Goal: Task Accomplishment & Management: Complete application form

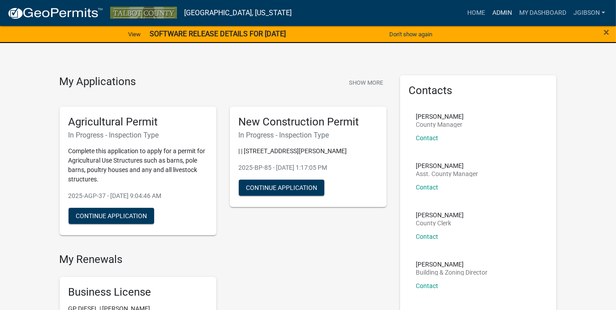
click at [500, 10] on link "Admin" at bounding box center [502, 12] width 27 height 17
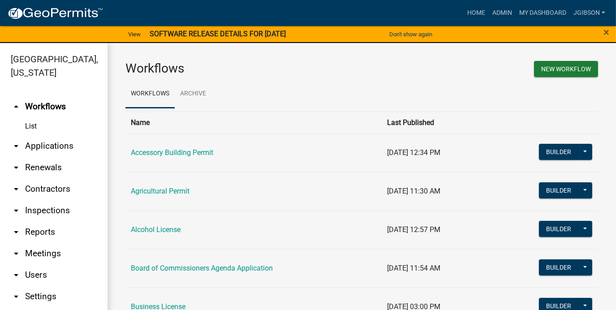
click at [16, 145] on icon "arrow_drop_down" at bounding box center [16, 146] width 11 height 11
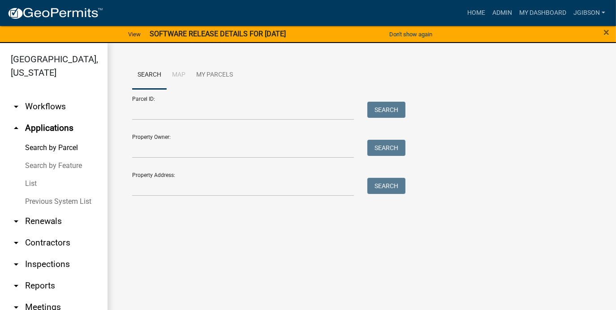
click at [33, 182] on link "List" at bounding box center [53, 184] width 107 height 18
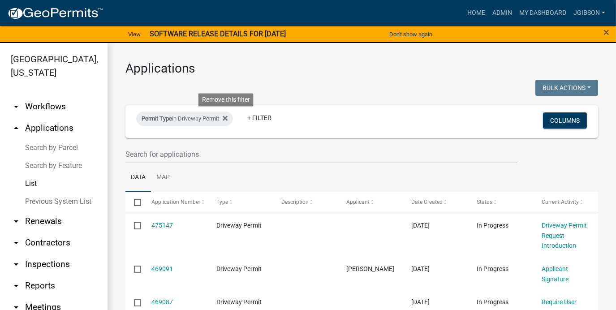
click at [228, 120] on icon at bounding box center [225, 118] width 5 height 7
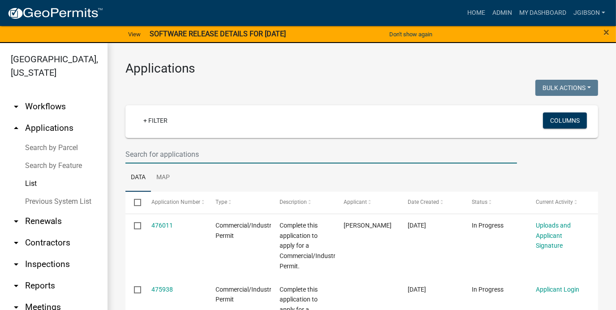
click at [151, 155] on input "text" at bounding box center [320, 154] width 391 height 18
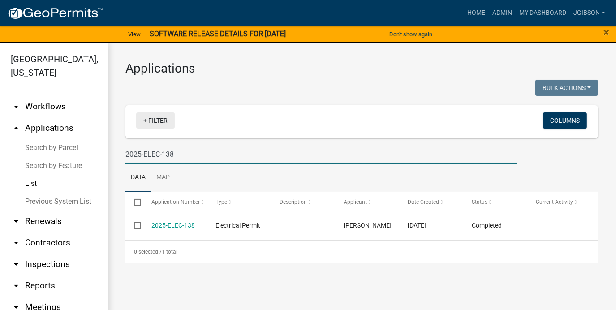
type input "2025-ELEC-138"
click at [146, 118] on link "+ Filter" at bounding box center [155, 120] width 39 height 16
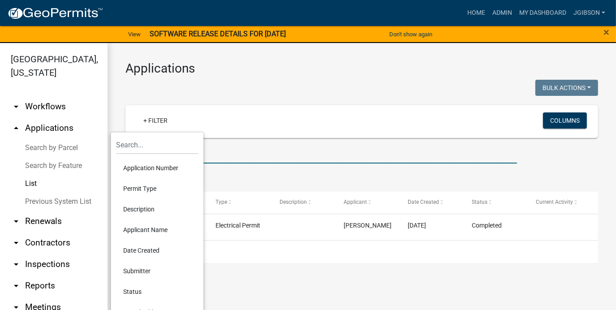
click at [216, 155] on input "2025-ELEC-138" at bounding box center [320, 154] width 391 height 18
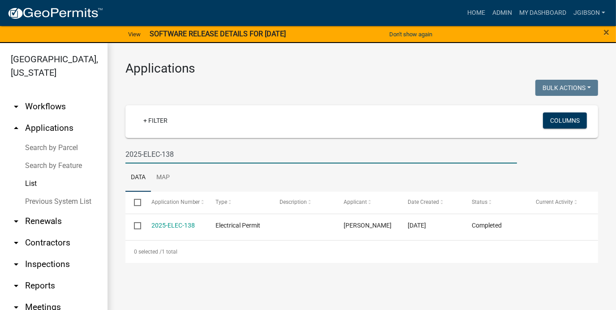
drag, startPoint x: 197, startPoint y: 153, endPoint x: -2, endPoint y: 158, distance: 198.5
click at [0, 158] on html "Internet Explorer does NOT work with GeoPermits. Get a new browser for more sec…" at bounding box center [308, 155] width 616 height 310
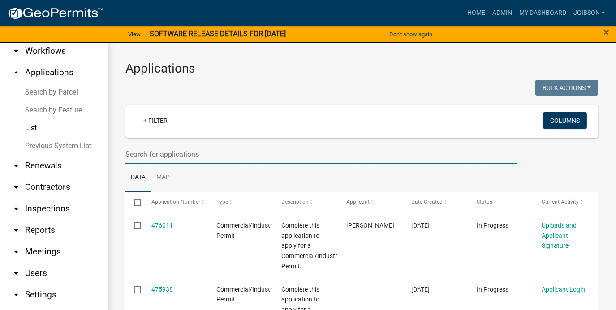
scroll to position [65, 0]
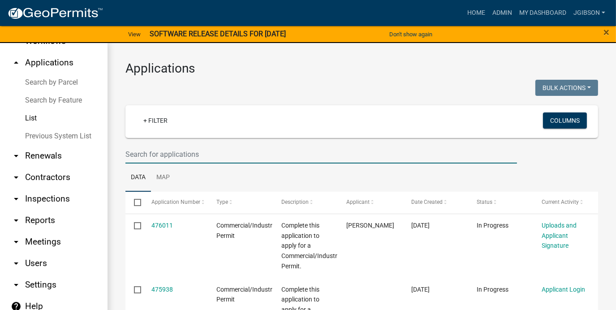
click at [18, 219] on icon "arrow_drop_down" at bounding box center [16, 220] width 11 height 11
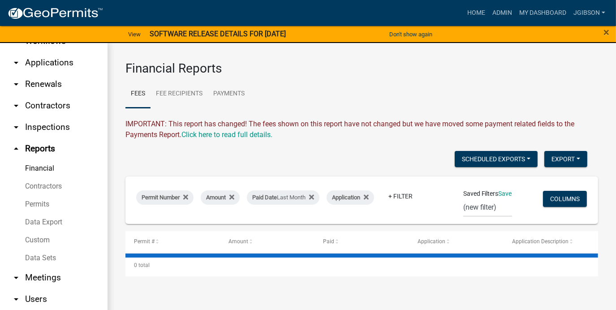
click at [51, 239] on link "Custom" at bounding box center [53, 240] width 107 height 18
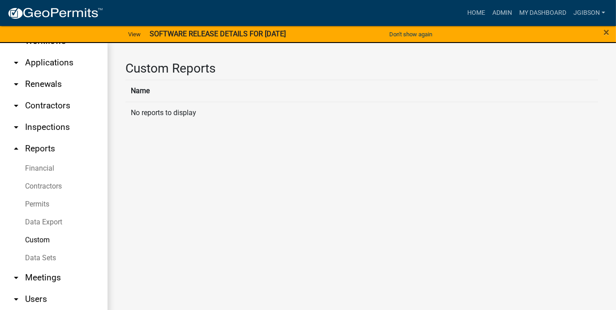
click at [41, 202] on link "Permits" at bounding box center [53, 204] width 107 height 18
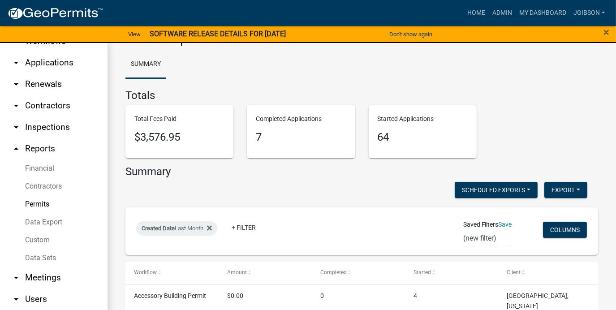
scroll to position [45, 0]
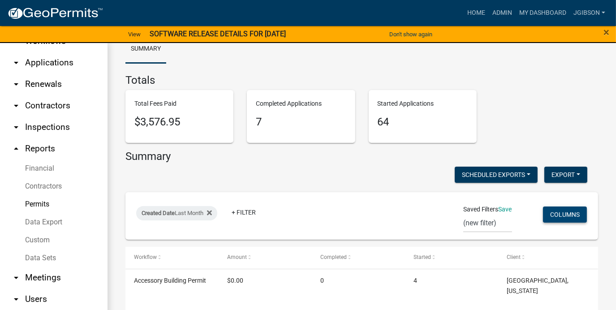
click at [562, 213] on button "Columns" at bounding box center [565, 214] width 44 height 16
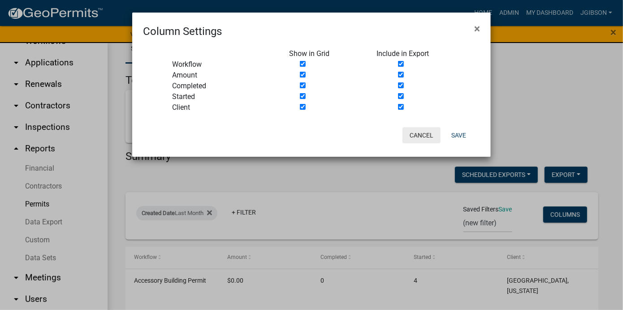
click at [430, 134] on button "Cancel" at bounding box center [421, 135] width 38 height 16
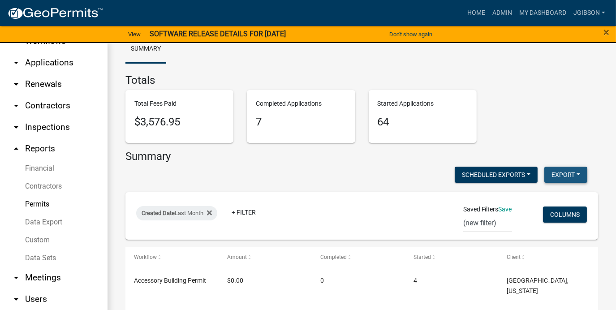
click at [554, 172] on button "Export" at bounding box center [565, 175] width 43 height 16
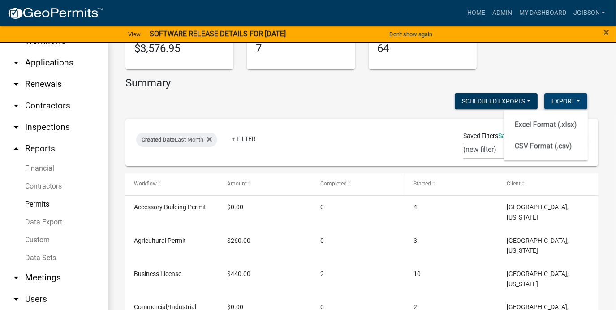
scroll to position [134, 0]
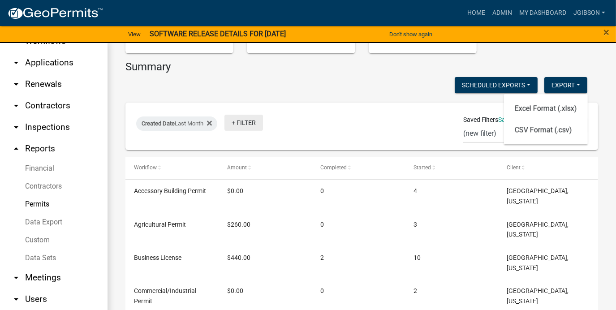
click at [236, 123] on link "+ Filter" at bounding box center [243, 123] width 39 height 16
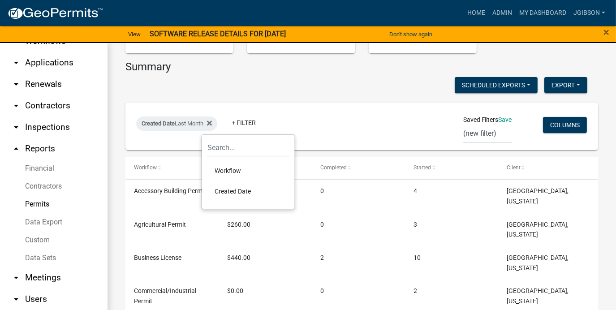
click at [251, 189] on li "Created Date" at bounding box center [248, 191] width 82 height 21
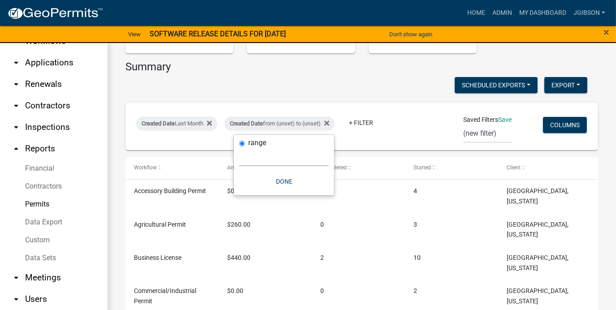
click at [260, 157] on select "Today Yesterday Current Week Previous Week Current Month Last Month Current Cal…" at bounding box center [284, 157] width 90 height 18
select select "previous_1_months"
click at [239, 148] on select "Today Yesterday Current Week Previous Week Current Month Last Month Current Cal…" at bounding box center [284, 157] width 90 height 18
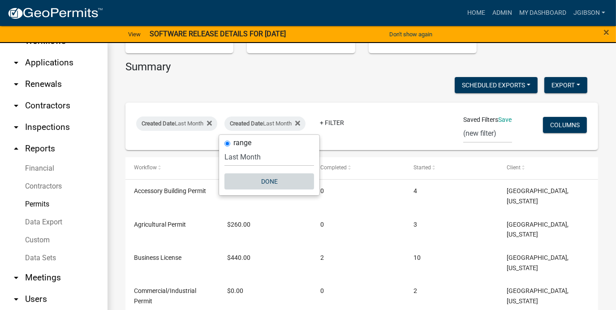
click at [281, 183] on button "Done" at bounding box center [269, 181] width 90 height 16
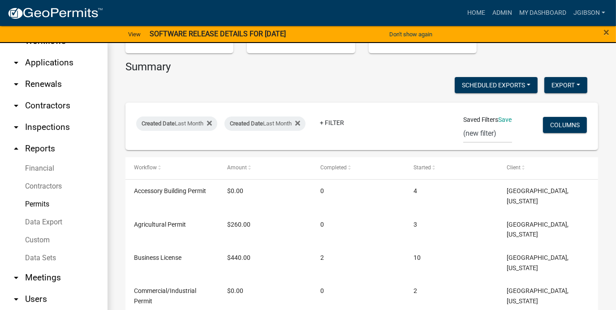
click at [44, 164] on link "Financial" at bounding box center [53, 168] width 107 height 18
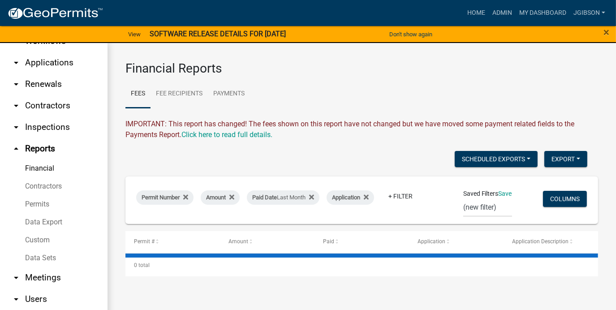
click at [43, 200] on link "Permits" at bounding box center [53, 204] width 107 height 18
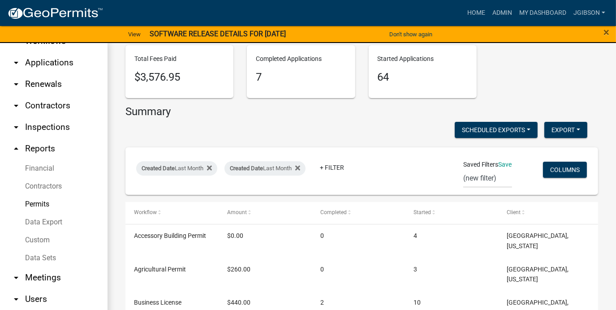
scroll to position [134, 0]
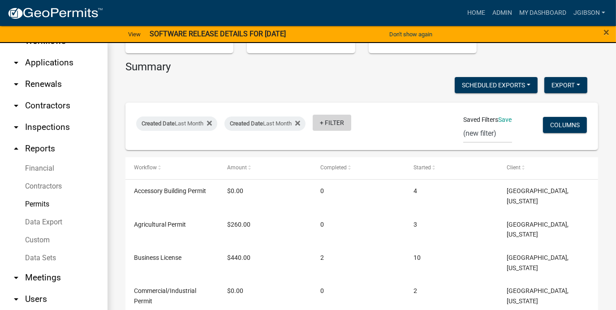
click at [328, 124] on link "+ Filter" at bounding box center [332, 123] width 39 height 16
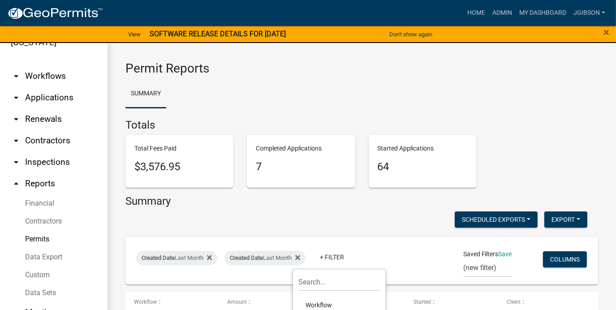
scroll to position [0, 0]
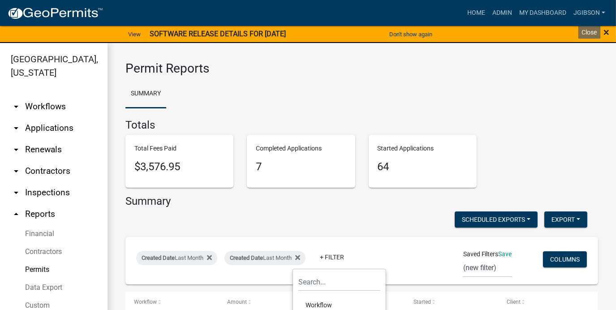
click at [607, 32] on span "×" at bounding box center [606, 32] width 6 height 13
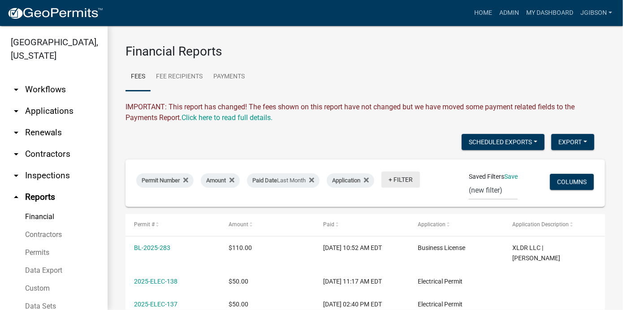
click at [400, 180] on link "+ Filter" at bounding box center [400, 180] width 39 height 16
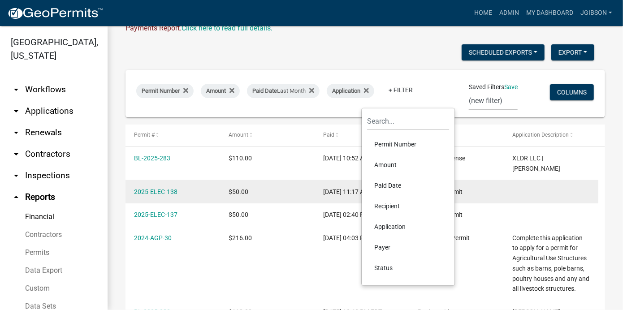
scroll to position [45, 0]
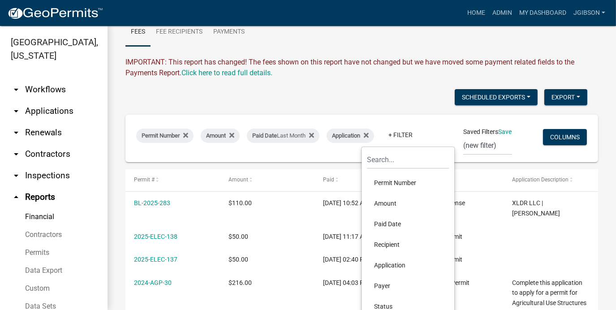
click at [47, 213] on link "Financial" at bounding box center [53, 217] width 107 height 18
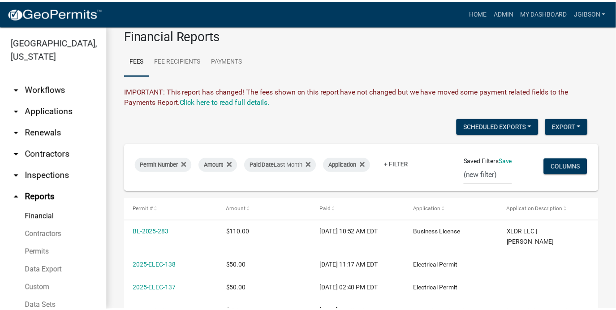
scroll to position [0, 0]
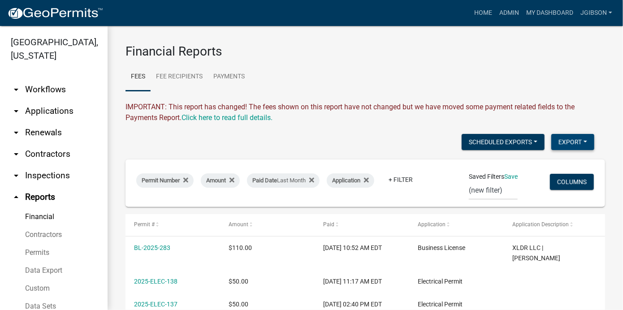
click at [561, 135] on button "Export" at bounding box center [572, 142] width 43 height 16
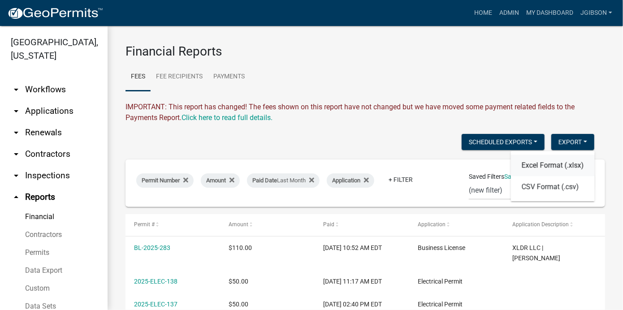
click at [548, 168] on button "Excel Format (.xlsx)" at bounding box center [553, 165] width 84 height 21
click at [19, 112] on icon "arrow_drop_down" at bounding box center [16, 111] width 11 height 11
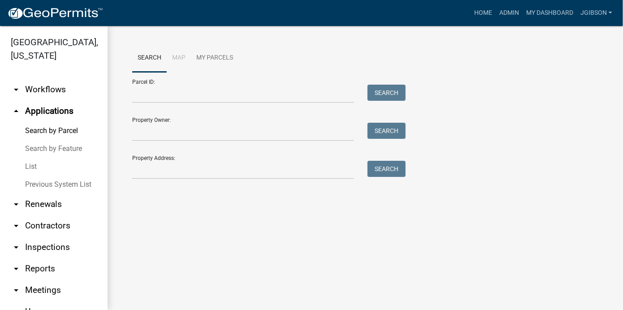
click at [39, 163] on link "List" at bounding box center [53, 167] width 107 height 18
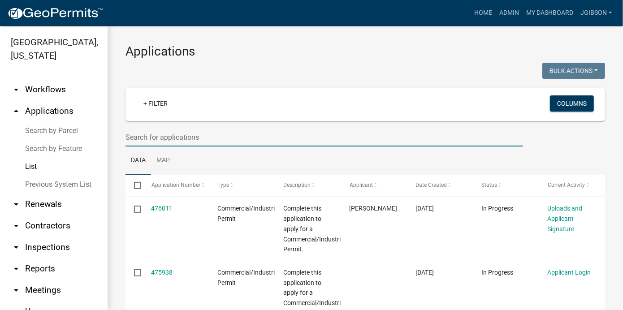
click at [159, 140] on input "text" at bounding box center [323, 137] width 397 height 18
type input "138"
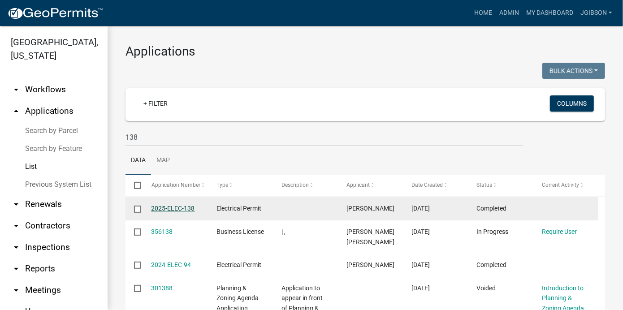
click at [180, 206] on link "2025-ELEC-138" at bounding box center [172, 208] width 43 height 7
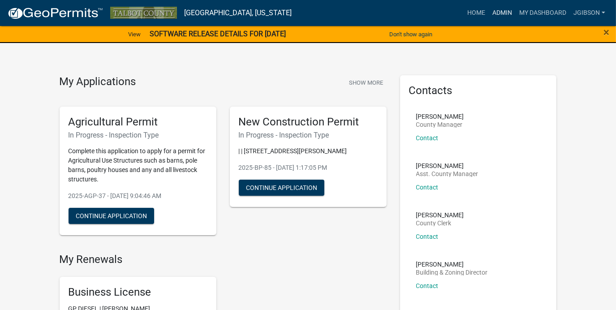
drag, startPoint x: 499, startPoint y: 13, endPoint x: 493, endPoint y: 14, distance: 5.9
click at [499, 13] on link "Admin" at bounding box center [502, 12] width 27 height 17
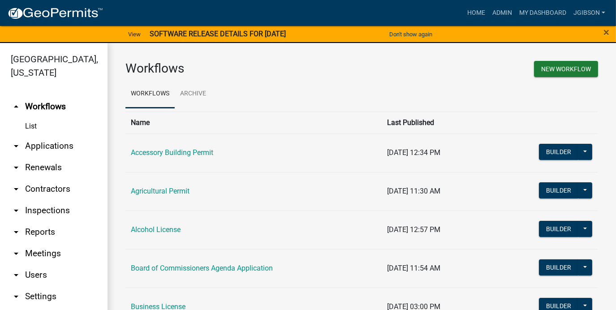
click at [16, 229] on icon "arrow_drop_down" at bounding box center [16, 232] width 11 height 11
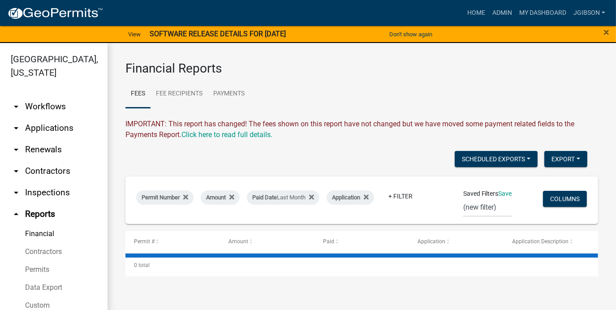
click at [39, 230] on link "Financial" at bounding box center [53, 234] width 107 height 18
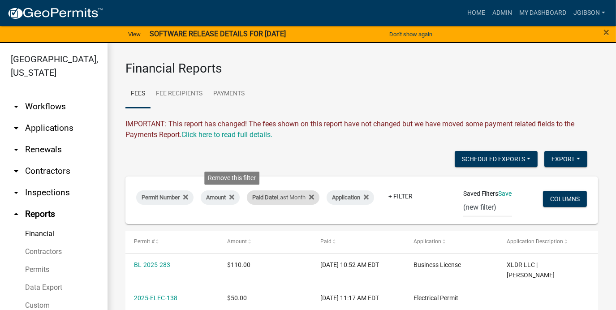
click at [232, 197] on icon at bounding box center [231, 196] width 5 height 7
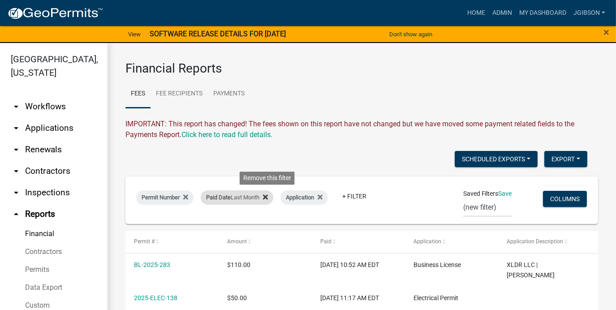
click at [268, 198] on icon at bounding box center [265, 196] width 5 height 5
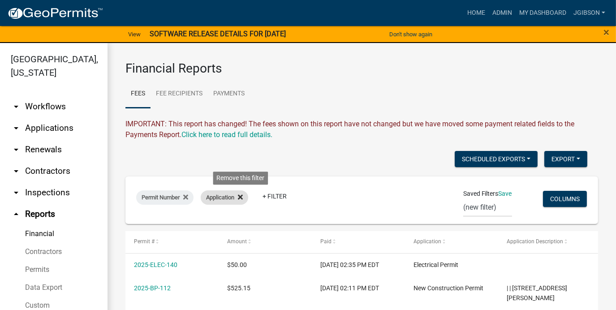
click at [240, 197] on fa-icon at bounding box center [238, 197] width 9 height 14
click at [212, 197] on link "+ Filter" at bounding box center [220, 196] width 39 height 16
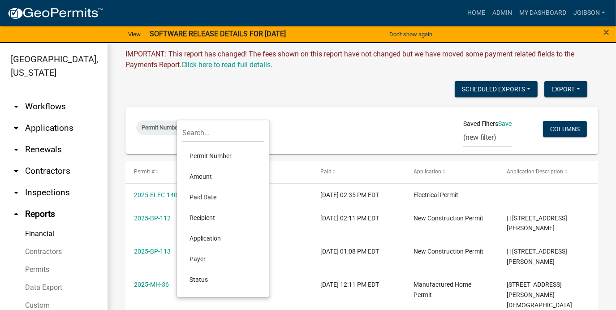
scroll to position [90, 0]
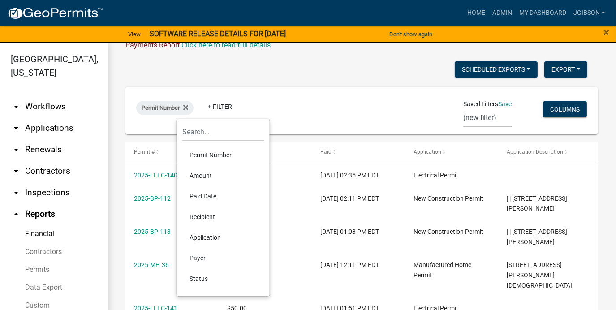
click at [213, 193] on li "Paid Date" at bounding box center [223, 196] width 82 height 21
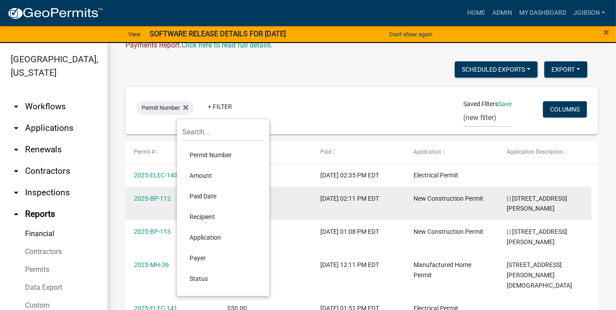
select select
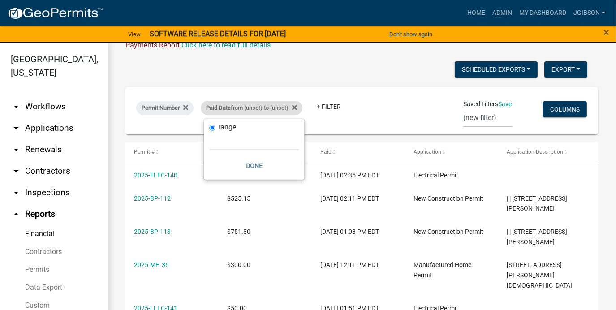
click at [302, 107] on div "Paid Date from (unset) to (unset) Remove this filter" at bounding box center [252, 108] width 102 height 14
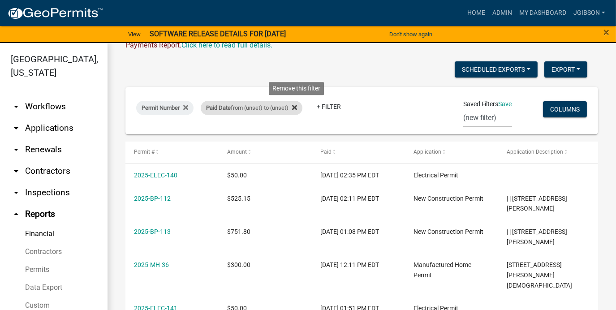
click at [297, 109] on icon at bounding box center [294, 107] width 5 height 5
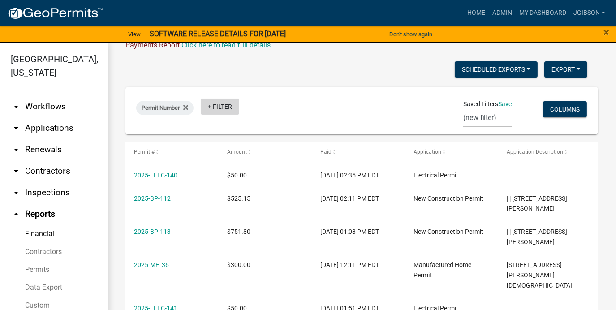
click at [212, 107] on link "+ Filter" at bounding box center [220, 107] width 39 height 16
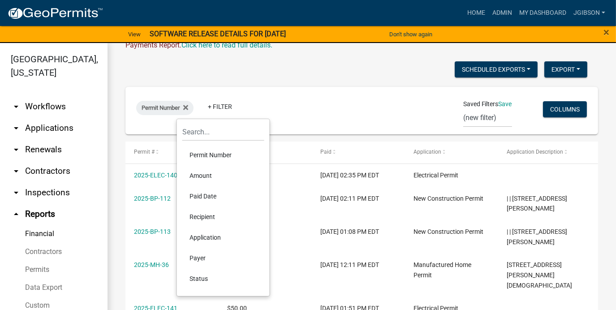
click at [213, 175] on li "Amount" at bounding box center [223, 175] width 82 height 21
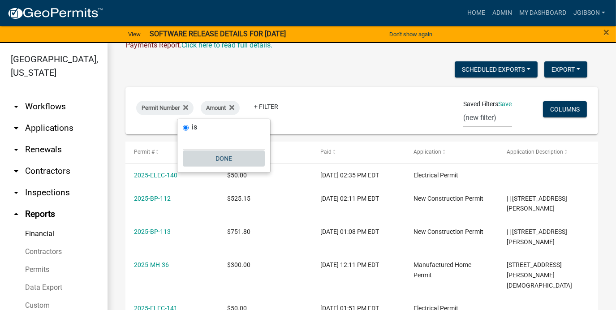
click at [220, 159] on button "Done" at bounding box center [224, 158] width 82 height 16
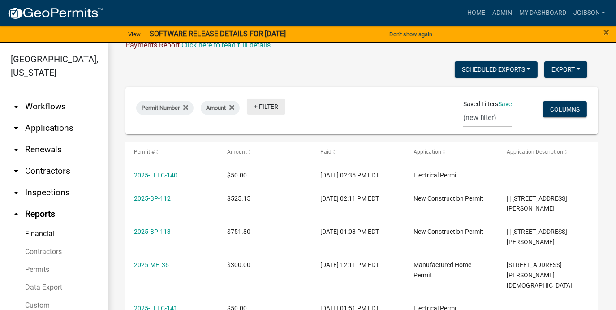
click at [258, 107] on link "+ Filter" at bounding box center [266, 107] width 39 height 16
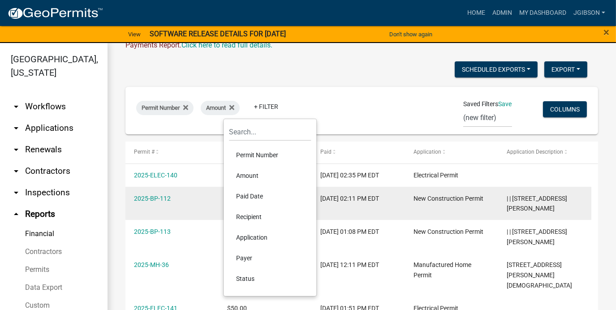
click at [255, 195] on li "Paid Date" at bounding box center [270, 196] width 82 height 21
select select
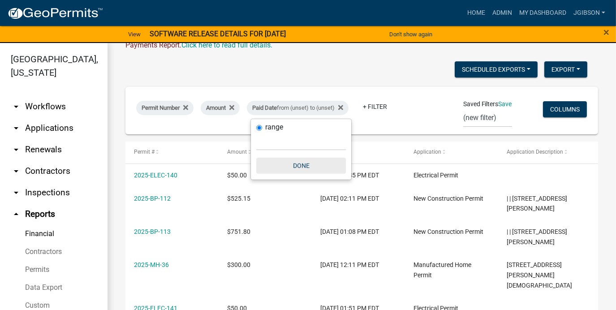
click at [296, 165] on button "Done" at bounding box center [301, 166] width 90 height 16
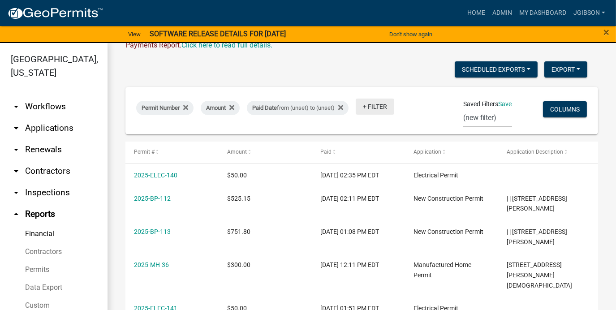
click at [368, 104] on link "+ Filter" at bounding box center [375, 107] width 39 height 16
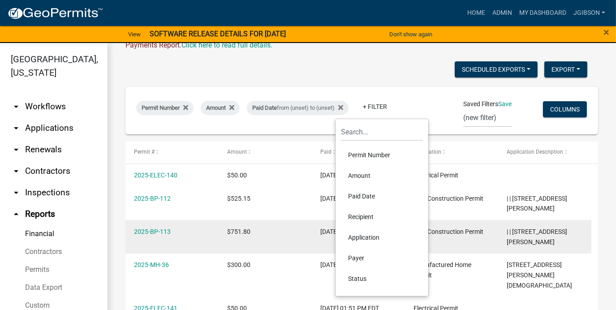
click at [371, 236] on li "Application" at bounding box center [382, 237] width 82 height 21
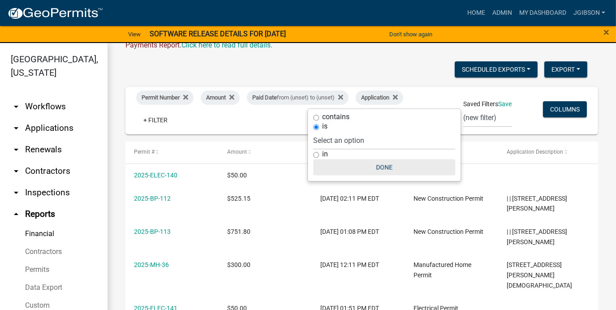
click at [391, 168] on button "Done" at bounding box center [384, 167] width 142 height 16
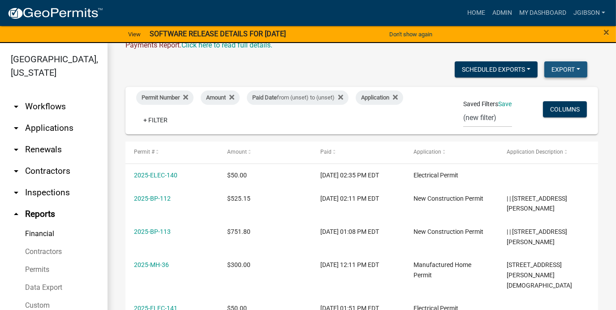
click at [558, 65] on button "Export" at bounding box center [565, 69] width 43 height 16
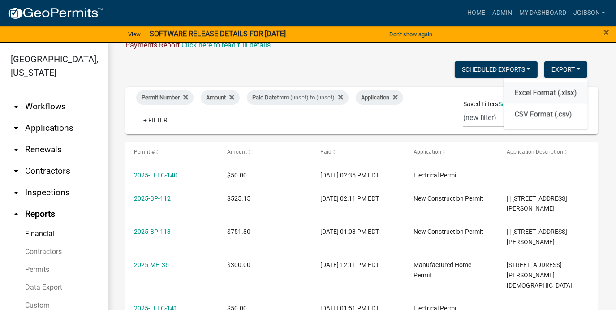
click at [543, 96] on button "Excel Format (.xlsx)" at bounding box center [546, 92] width 84 height 21
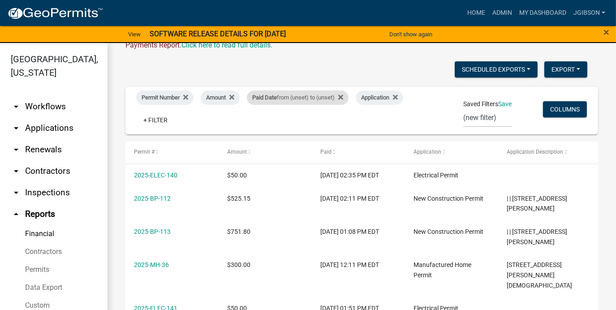
click at [317, 95] on div "Paid Date from (unset) to (unset)" at bounding box center [298, 97] width 102 height 14
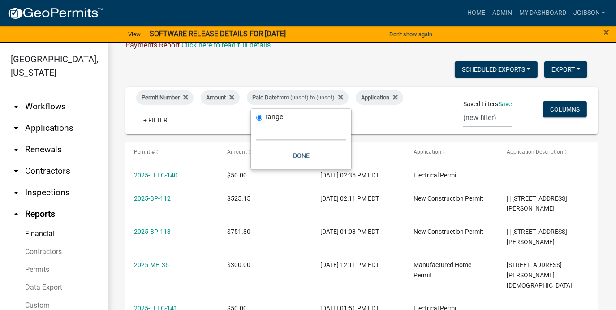
click at [281, 133] on select "Today Yesterday Current Week Previous Week Current Month Last Month Current Cal…" at bounding box center [301, 131] width 90 height 18
select select "previous_1_months"
click at [256, 132] on select "Today Yesterday Current Week Previous Week Current Month Last Month Current Cal…" at bounding box center [301, 131] width 90 height 18
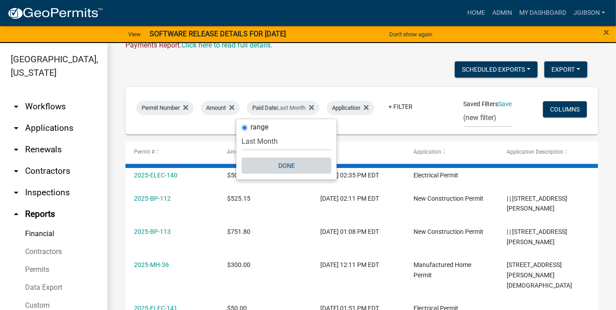
click at [291, 161] on button "Done" at bounding box center [286, 166] width 90 height 16
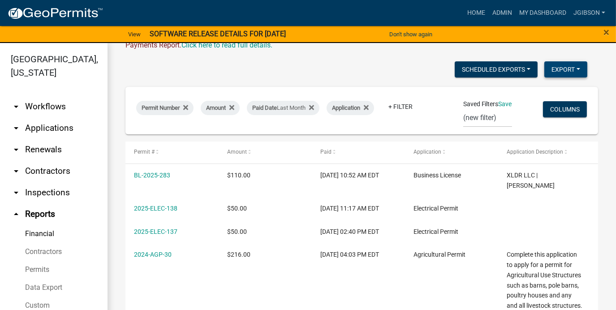
click at [561, 67] on button "Export" at bounding box center [565, 69] width 43 height 16
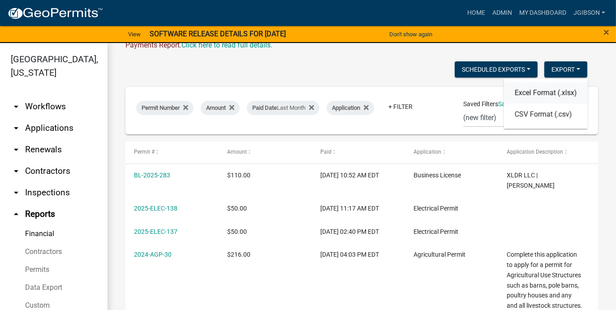
click at [543, 92] on button "Excel Format (.xlsx)" at bounding box center [546, 92] width 84 height 21
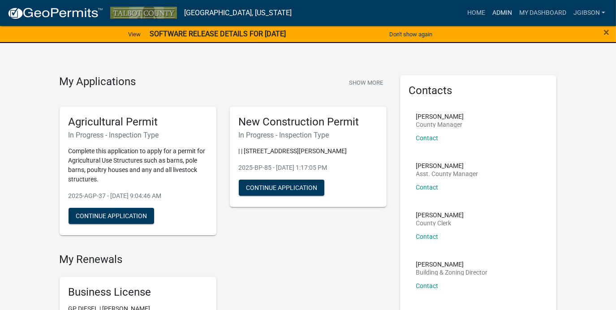
click at [504, 12] on link "Admin" at bounding box center [502, 12] width 27 height 17
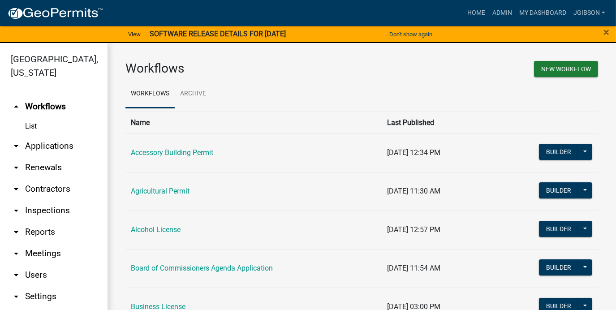
click at [18, 144] on icon "arrow_drop_down" at bounding box center [16, 146] width 11 height 11
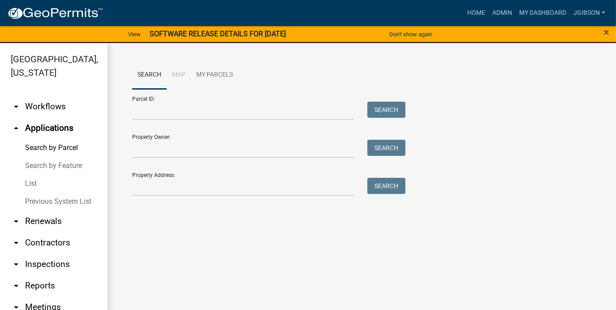
click at [33, 182] on link "List" at bounding box center [53, 184] width 107 height 18
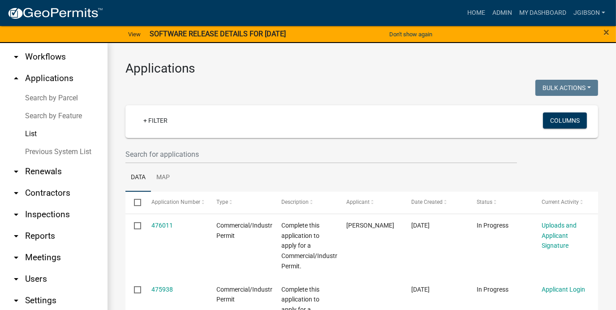
scroll to position [65, 0]
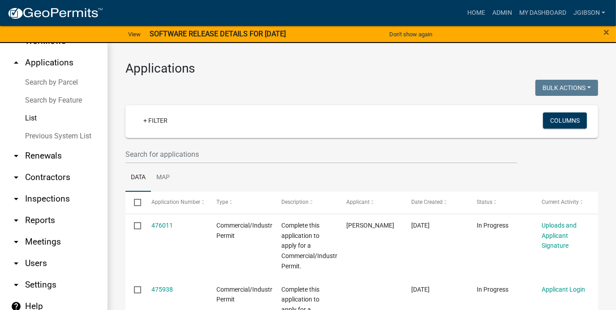
click at [18, 219] on icon "arrow_drop_down" at bounding box center [16, 220] width 11 height 11
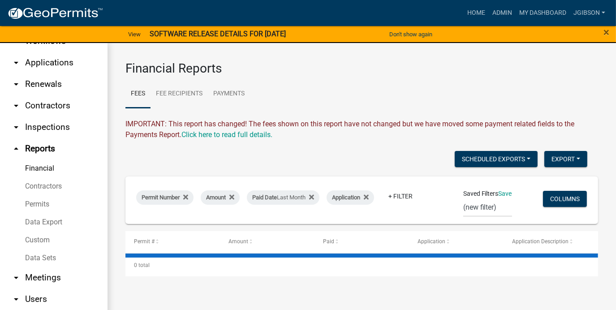
click at [45, 163] on link "Financial" at bounding box center [53, 168] width 107 height 18
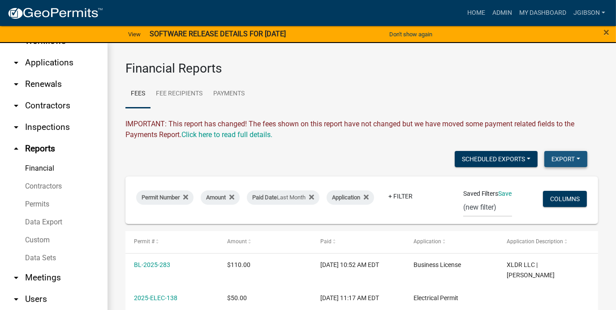
click at [562, 155] on button "Export" at bounding box center [565, 159] width 43 height 16
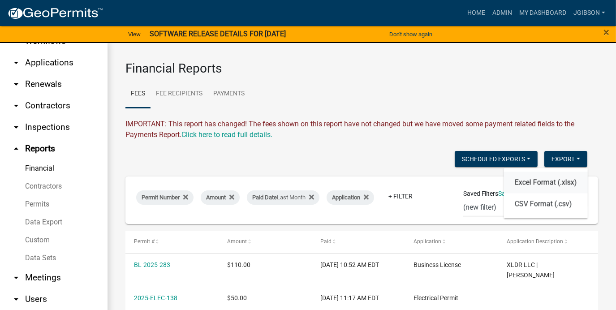
click at [533, 180] on button "Excel Format (.xlsx)" at bounding box center [546, 182] width 84 height 21
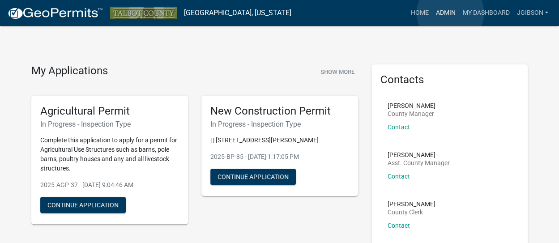
click at [451, 13] on link "Admin" at bounding box center [445, 12] width 27 height 17
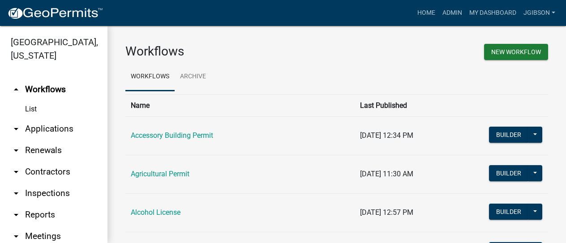
click at [16, 129] on icon "arrow_drop_down" at bounding box center [16, 129] width 11 height 11
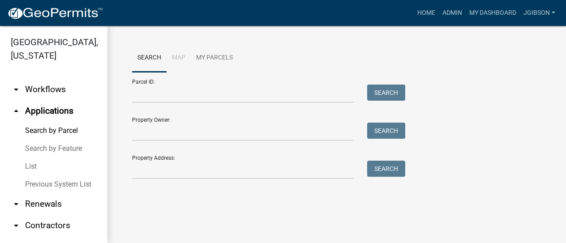
click at [31, 163] on link "List" at bounding box center [53, 167] width 107 height 18
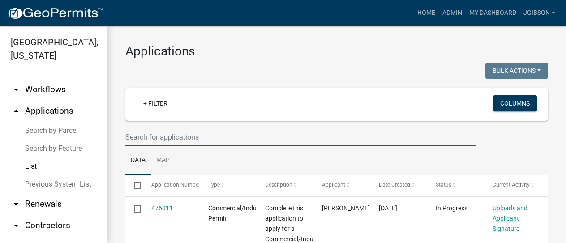
click at [157, 138] on input "text" at bounding box center [300, 137] width 350 height 18
type input "AGP-30"
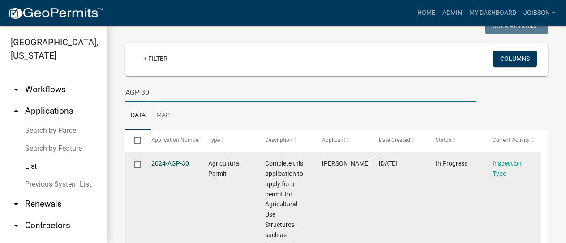
click at [174, 162] on link "2024-AGP-30" at bounding box center [170, 163] width 38 height 7
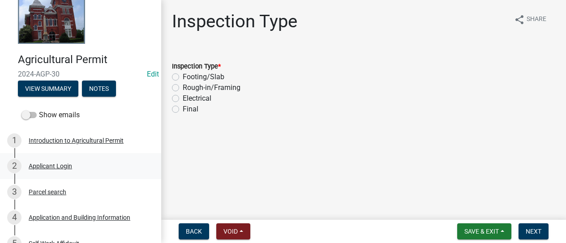
scroll to position [45, 0]
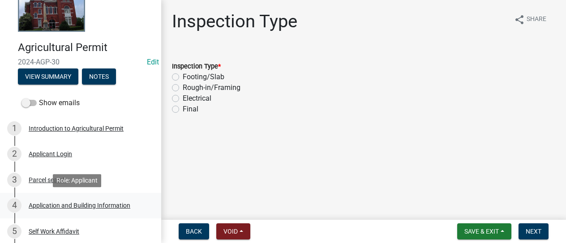
click at [59, 200] on div "4 Application and Building Information" at bounding box center [77, 205] width 140 height 14
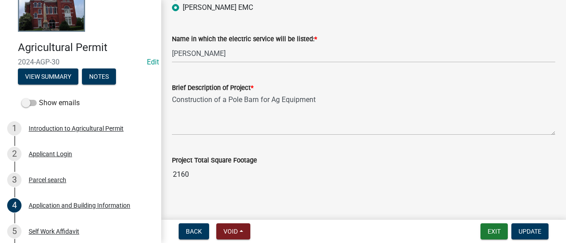
scroll to position [659, 0]
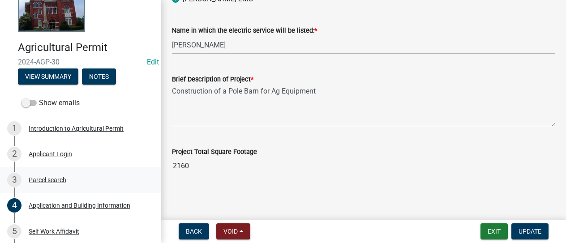
click at [47, 175] on div "3 Parcel search" at bounding box center [77, 180] width 140 height 14
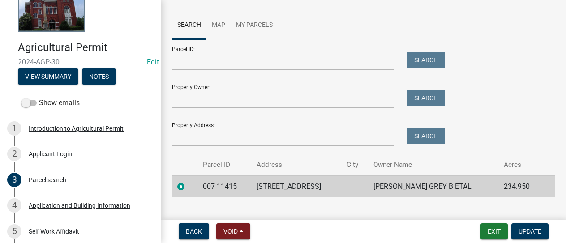
scroll to position [69, 0]
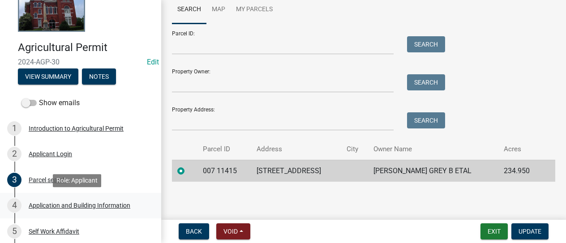
click at [45, 202] on div "Application and Building Information" at bounding box center [80, 205] width 102 height 6
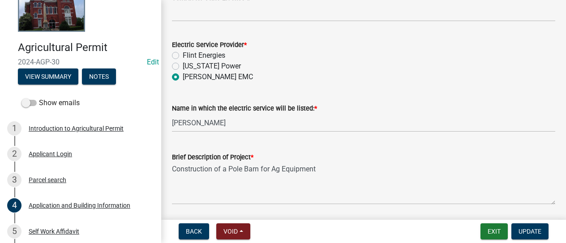
scroll to position [582, 0]
click at [57, 179] on div "Parcel search" at bounding box center [48, 180] width 38 height 6
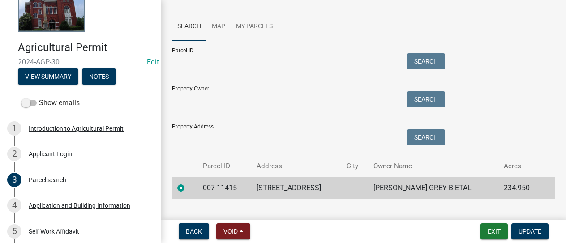
scroll to position [69, 0]
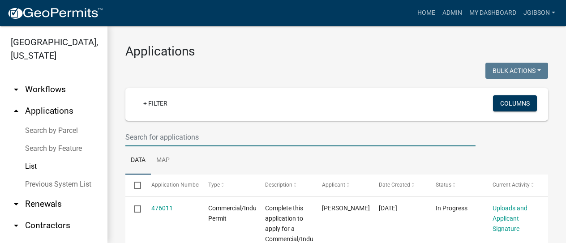
click at [172, 137] on input "text" at bounding box center [300, 137] width 350 height 18
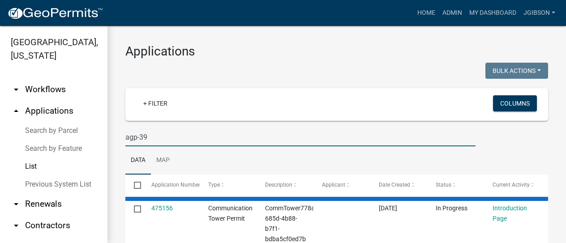
type input "agp-39"
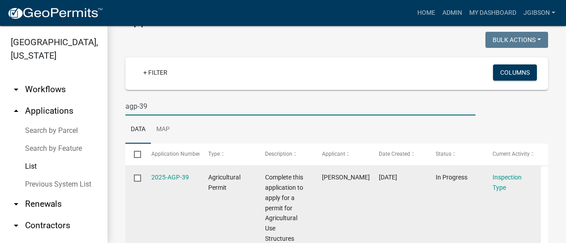
scroll to position [45, 0]
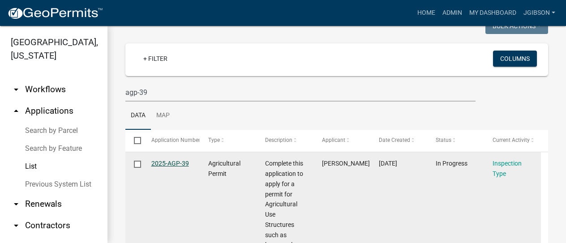
click at [155, 163] on link "2025-AGP-39" at bounding box center [170, 163] width 38 height 7
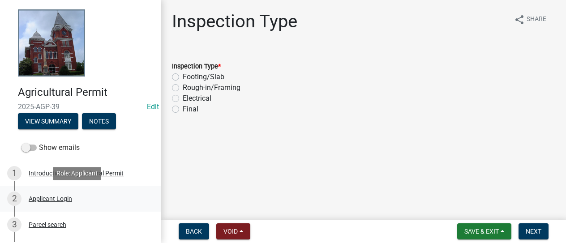
scroll to position [45, 0]
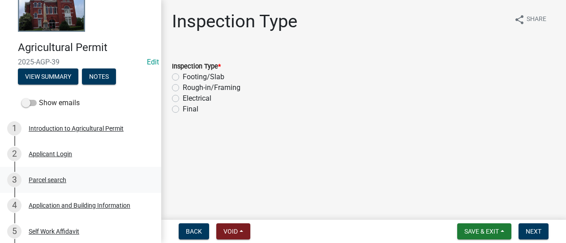
click at [48, 178] on div "Parcel search" at bounding box center [48, 180] width 38 height 6
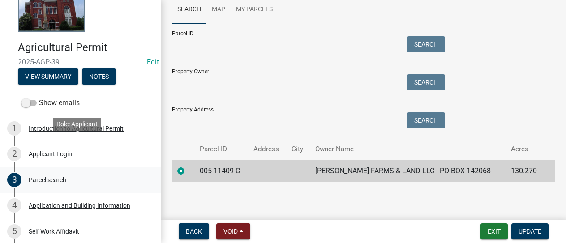
scroll to position [90, 0]
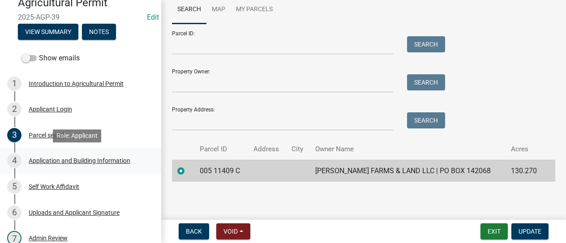
click at [47, 159] on div "Application and Building Information" at bounding box center [80, 161] width 102 height 6
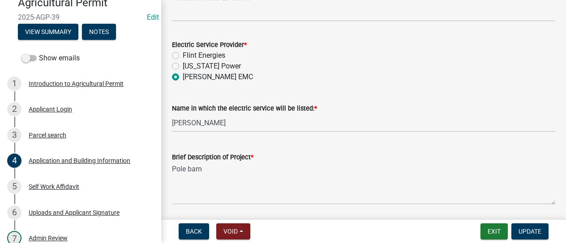
scroll to position [582, 0]
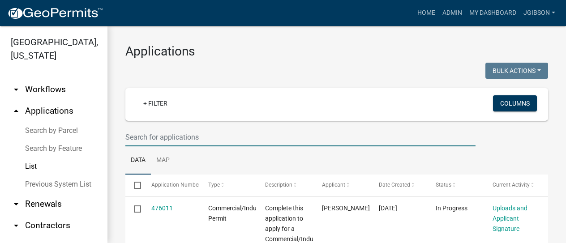
click at [185, 133] on input "text" at bounding box center [300, 137] width 350 height 18
type input "agp-41"
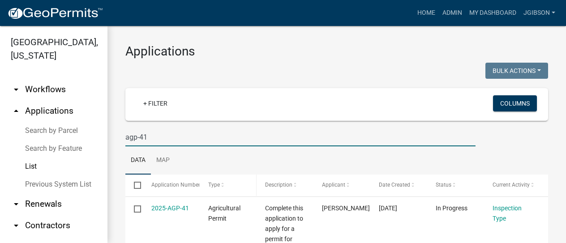
scroll to position [45, 0]
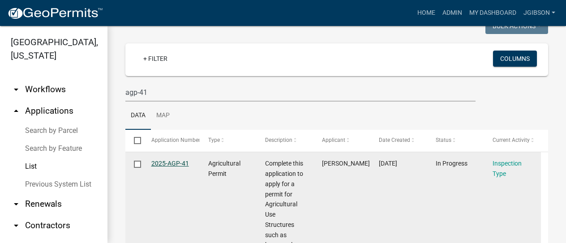
click at [177, 162] on link "2025-AGP-41" at bounding box center [170, 163] width 38 height 7
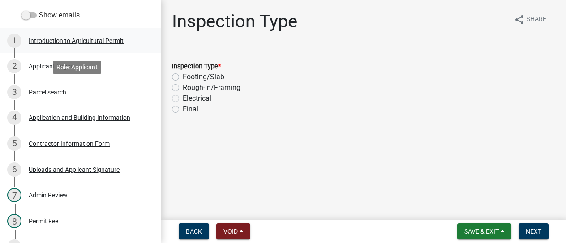
scroll to position [134, 0]
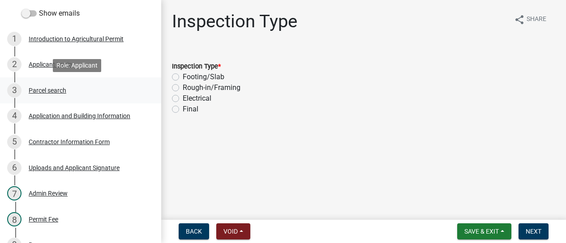
click at [61, 90] on div "Parcel search" at bounding box center [48, 90] width 38 height 6
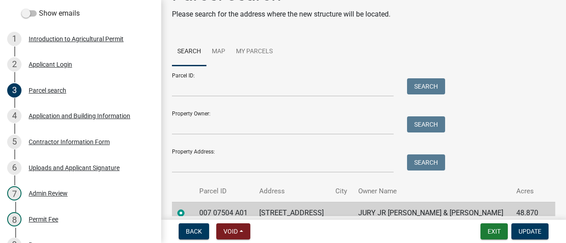
scroll to position [69, 0]
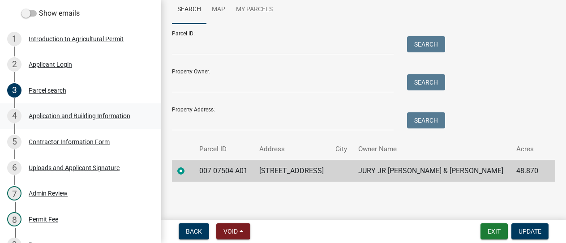
click at [56, 113] on div "Application and Building Information" at bounding box center [80, 116] width 102 height 6
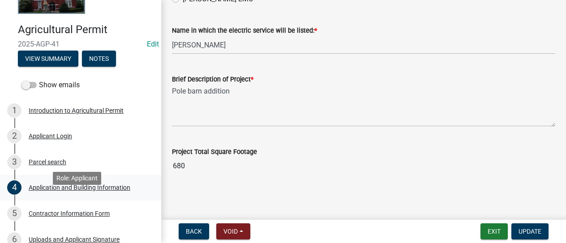
scroll to position [45, 0]
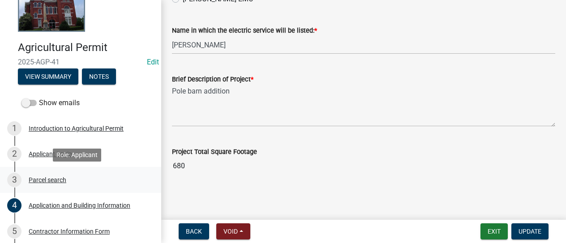
click at [60, 175] on div "3 Parcel search" at bounding box center [77, 180] width 140 height 14
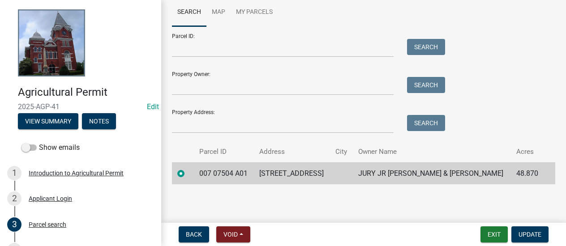
scroll to position [66, 0]
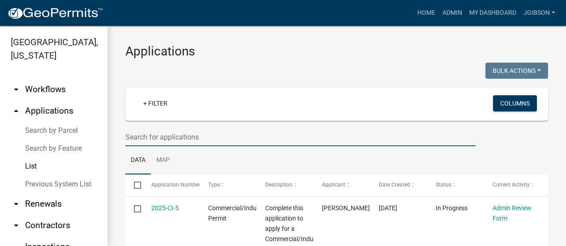
click at [135, 138] on input "text" at bounding box center [300, 137] width 350 height 18
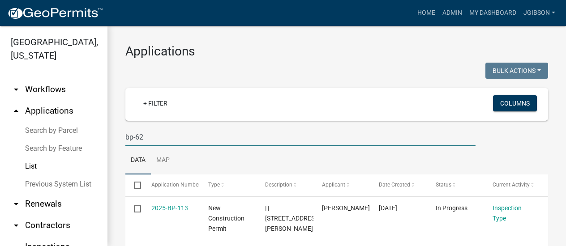
type input "bp-62"
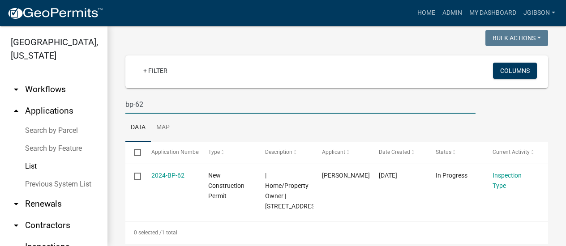
scroll to position [45, 0]
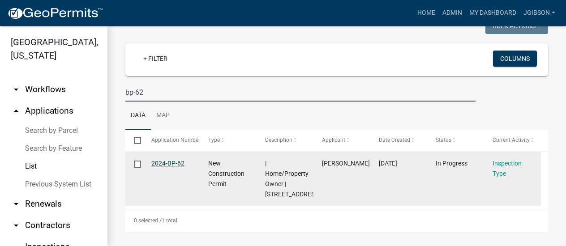
click at [165, 160] on link "2024-BP-62" at bounding box center [167, 163] width 33 height 7
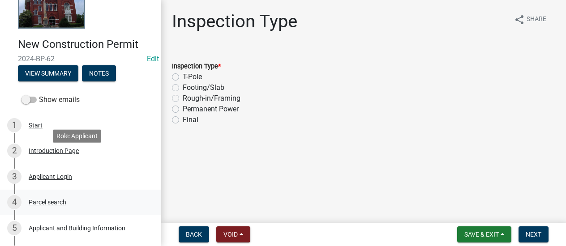
scroll to position [90, 0]
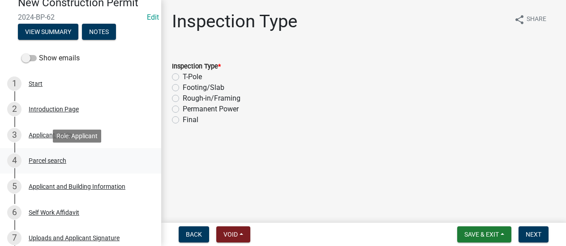
click at [54, 158] on div "Parcel search" at bounding box center [48, 161] width 38 height 6
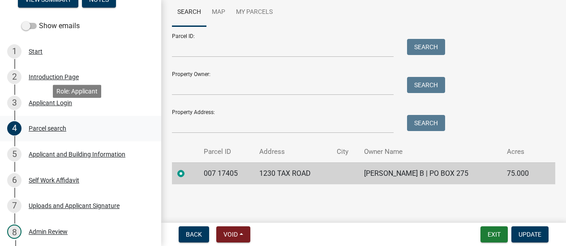
scroll to position [134, 0]
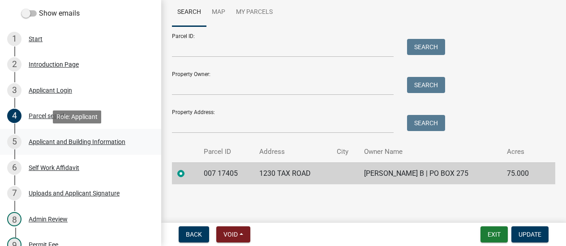
click at [56, 141] on div "Applicant and Building Information" at bounding box center [77, 142] width 97 height 6
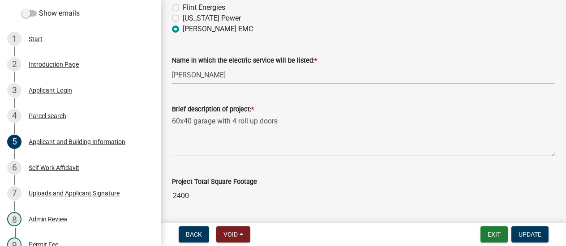
scroll to position [582, 0]
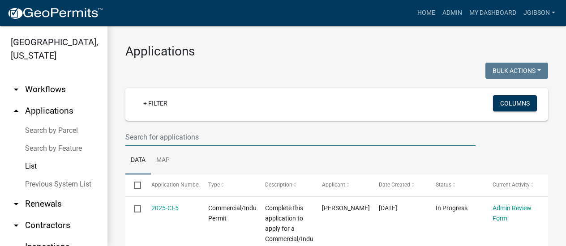
click at [163, 134] on input "text" at bounding box center [300, 137] width 350 height 18
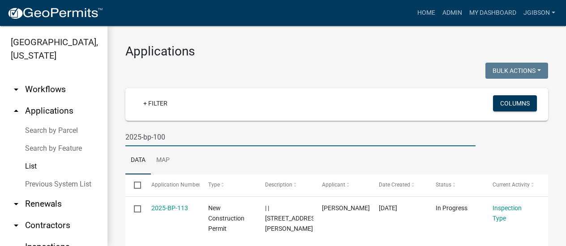
type input "2025-bp-100"
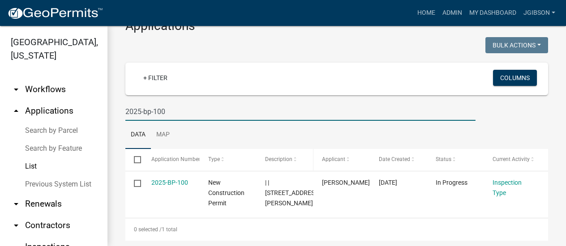
scroll to position [38, 0]
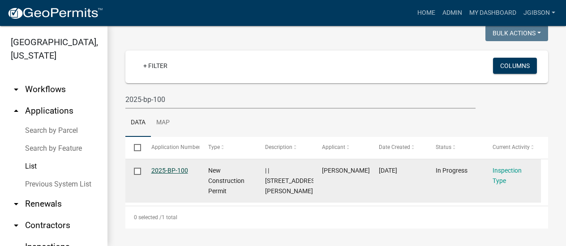
click at [172, 172] on link "2025-BP-100" at bounding box center [169, 170] width 37 height 7
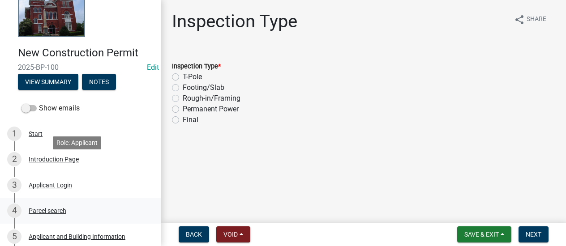
scroll to position [90, 0]
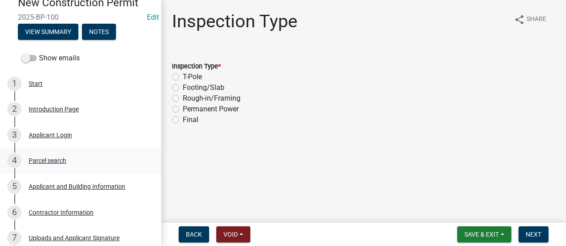
click at [56, 160] on div "Parcel search" at bounding box center [48, 161] width 38 height 6
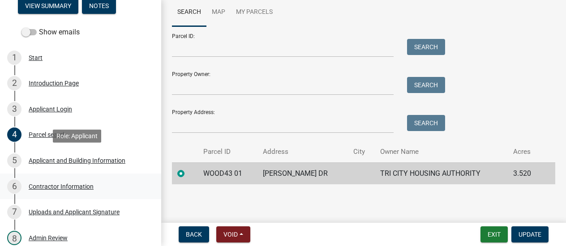
scroll to position [134, 0]
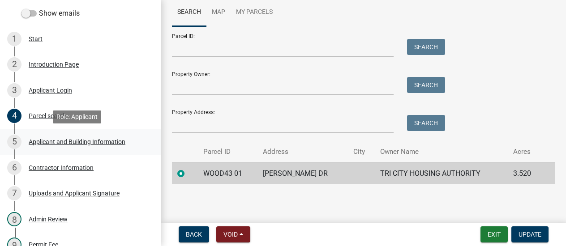
click at [68, 144] on div "Applicant and Building Information" at bounding box center [77, 142] width 97 height 6
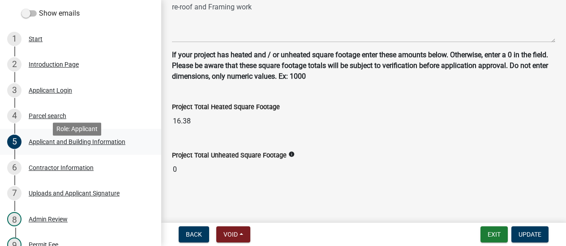
scroll to position [90, 0]
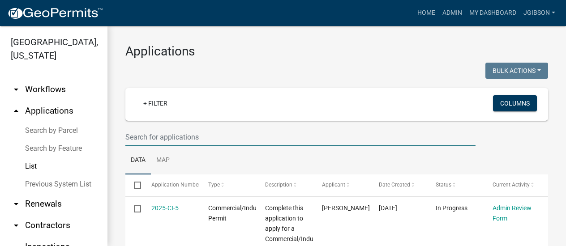
click at [151, 133] on input "text" at bounding box center [300, 137] width 350 height 18
type input "elec-95"
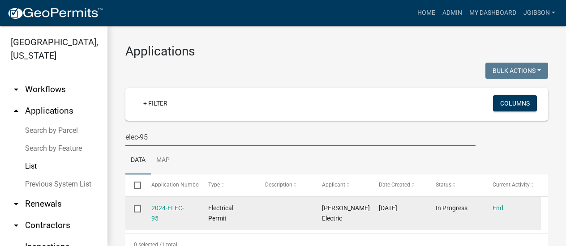
scroll to position [28, 0]
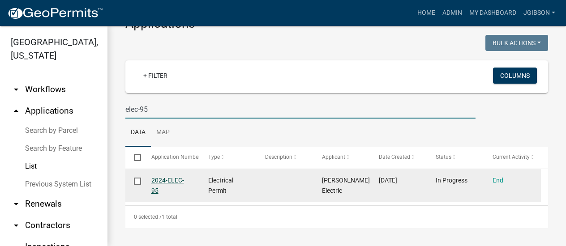
click at [176, 180] on link "2024-ELEC-95" at bounding box center [167, 185] width 33 height 17
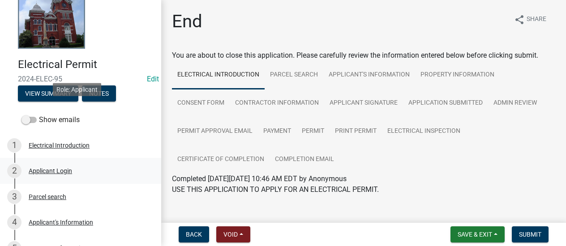
scroll to position [90, 0]
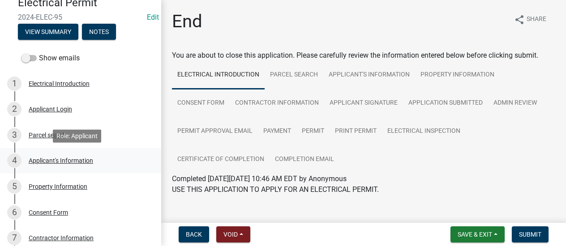
click at [55, 156] on div "4 Applicant's Information" at bounding box center [77, 161] width 140 height 14
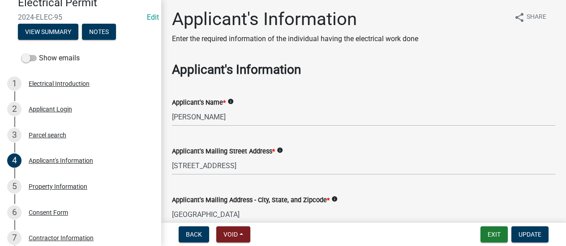
scroll to position [0, 0]
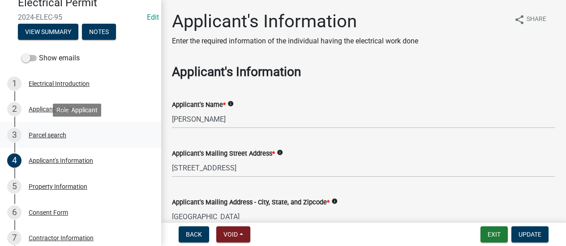
click at [46, 132] on div "Parcel search" at bounding box center [48, 135] width 38 height 6
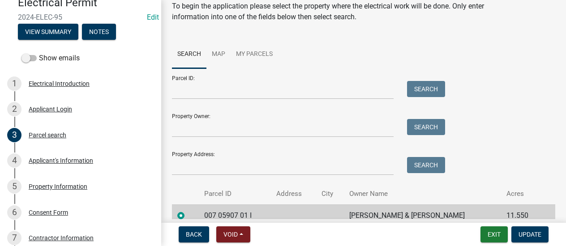
scroll to position [77, 0]
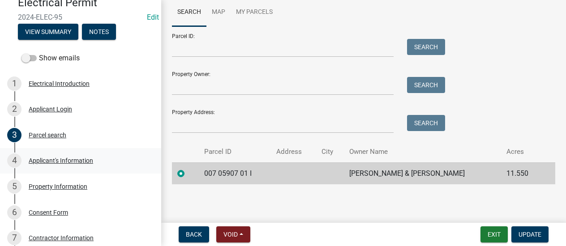
click at [43, 155] on div "4 Applicant's Information" at bounding box center [77, 161] width 140 height 14
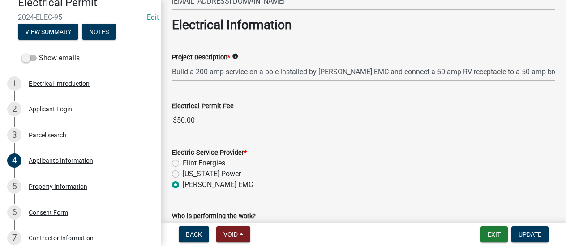
scroll to position [375, 0]
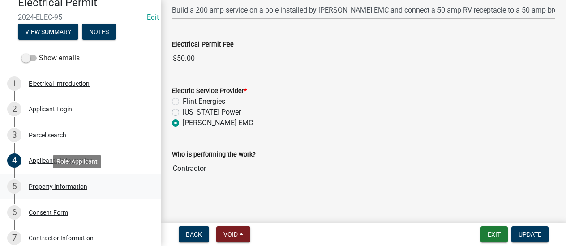
click at [46, 181] on div "5 Property Information" at bounding box center [77, 187] width 140 height 14
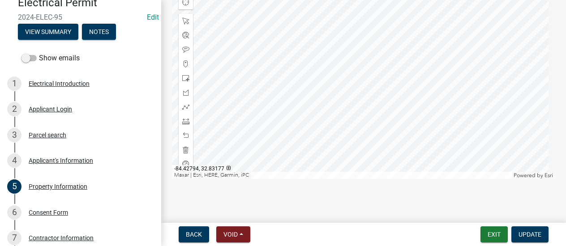
scroll to position [450, 0]
click at [48, 207] on div "6 Consent Form" at bounding box center [77, 213] width 140 height 14
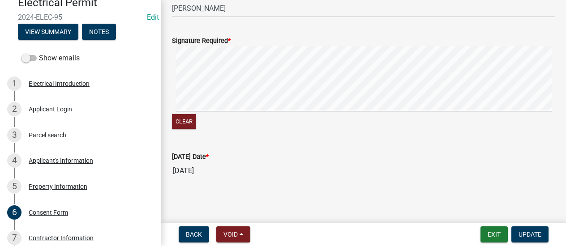
scroll to position [95, 0]
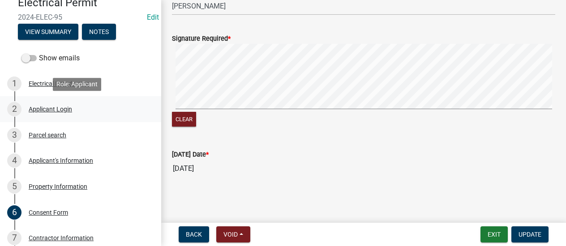
click at [48, 106] on div "Applicant Login" at bounding box center [50, 109] width 43 height 6
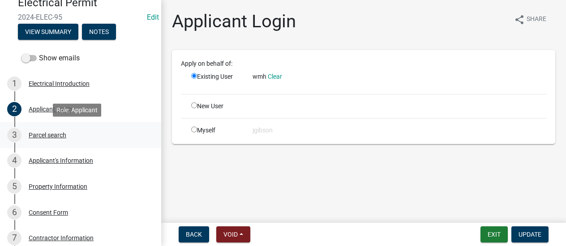
click at [57, 132] on div "Parcel search" at bounding box center [48, 135] width 38 height 6
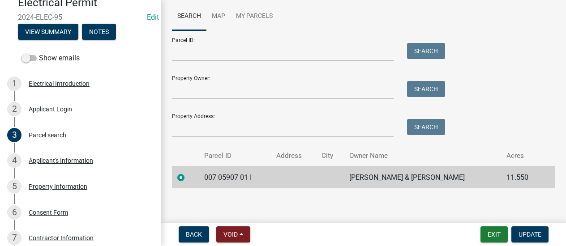
scroll to position [77, 0]
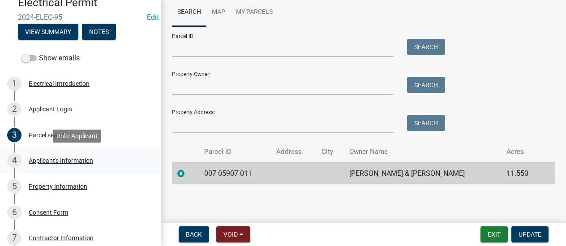
click at [60, 157] on div "4 Applicant's Information" at bounding box center [77, 161] width 140 height 14
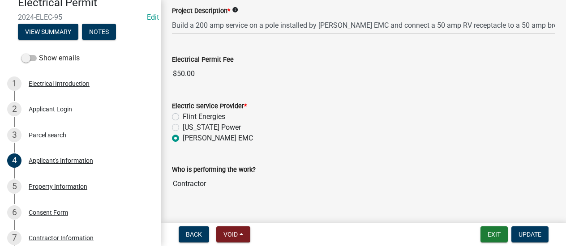
scroll to position [375, 0]
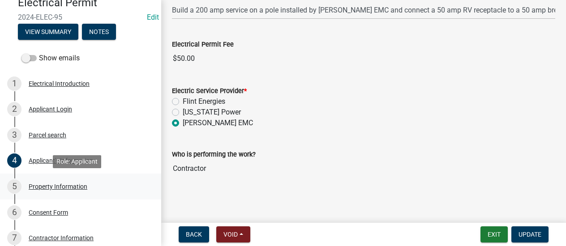
click at [63, 180] on div "5 Property Information" at bounding box center [77, 187] width 140 height 14
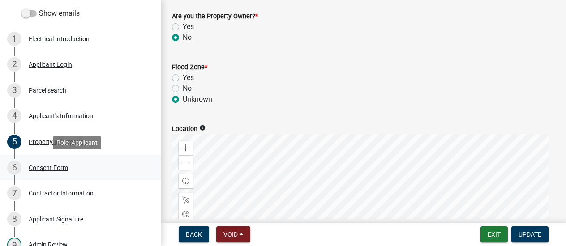
scroll to position [179, 0]
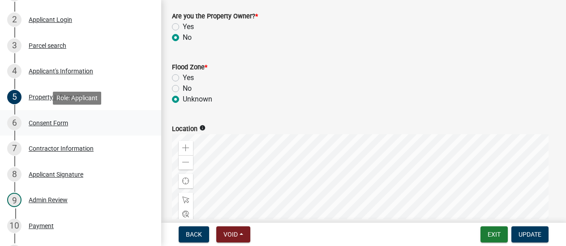
click at [57, 120] on div "Consent Form" at bounding box center [48, 123] width 39 height 6
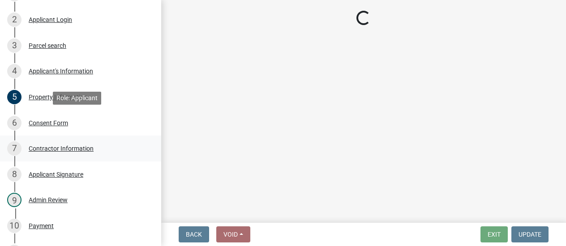
scroll to position [0, 0]
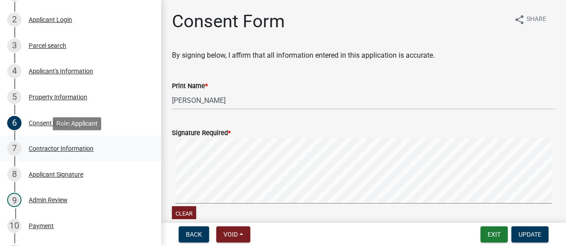
click at [56, 145] on div "7 Contractor Information" at bounding box center [77, 149] width 140 height 14
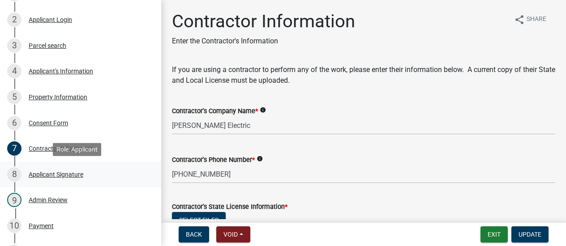
click at [58, 172] on div "Applicant Signature" at bounding box center [56, 175] width 55 height 6
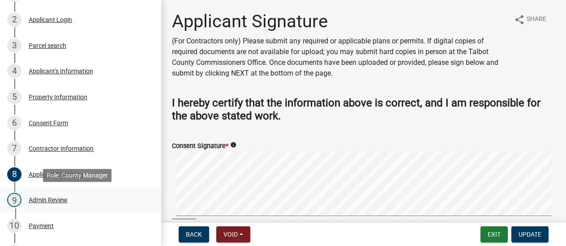
click at [47, 196] on div "9 Admin Review" at bounding box center [77, 200] width 140 height 14
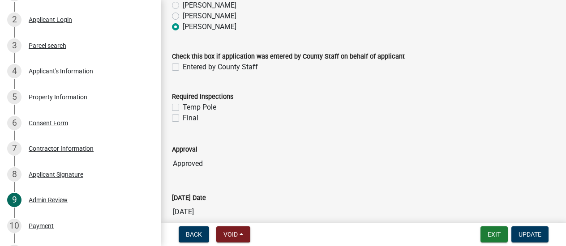
scroll to position [236, 0]
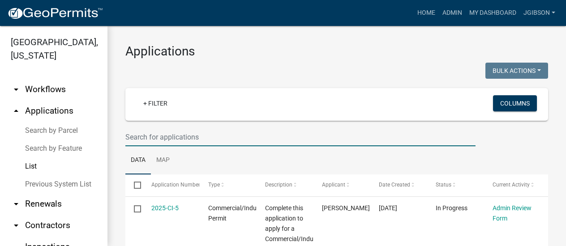
click at [138, 138] on input "text" at bounding box center [300, 137] width 350 height 18
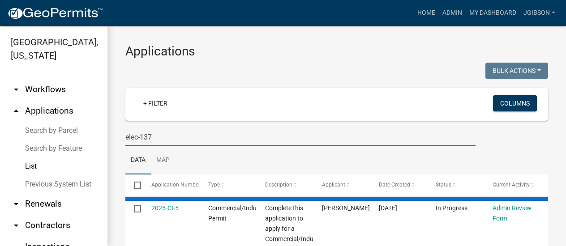
type input "elec-137"
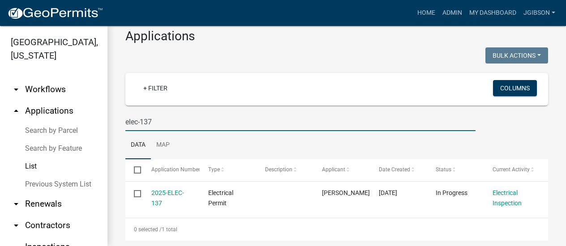
scroll to position [28, 0]
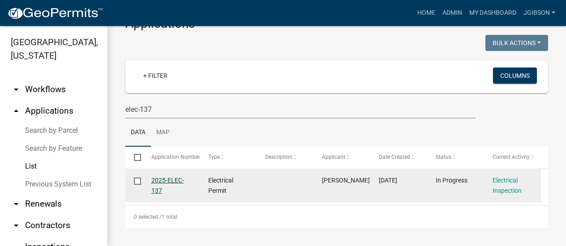
click at [175, 180] on link "2025-ELEC-137" at bounding box center [167, 185] width 33 height 17
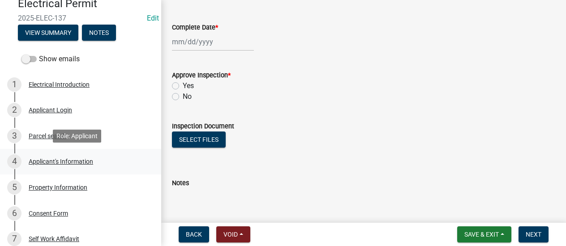
scroll to position [90, 0]
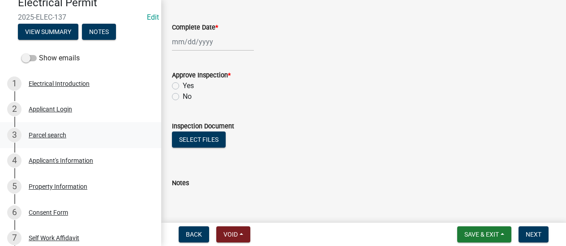
click at [64, 133] on div "Parcel search" at bounding box center [48, 135] width 38 height 6
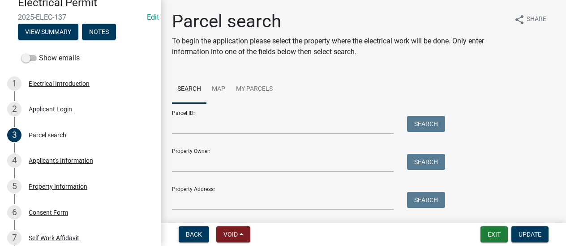
scroll to position [77, 0]
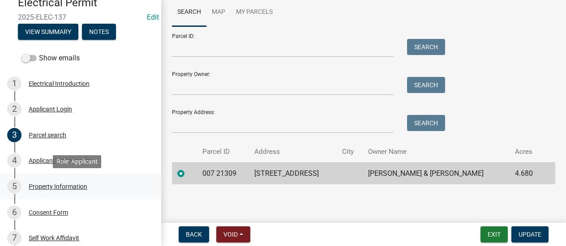
click at [48, 182] on div "5 Property Information" at bounding box center [77, 187] width 140 height 14
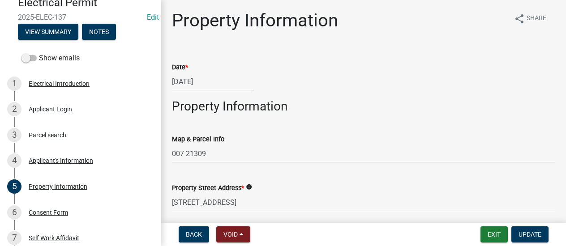
scroll to position [0, 0]
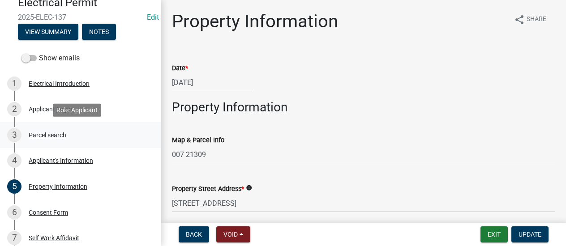
click at [55, 135] on div "Parcel search" at bounding box center [48, 135] width 38 height 6
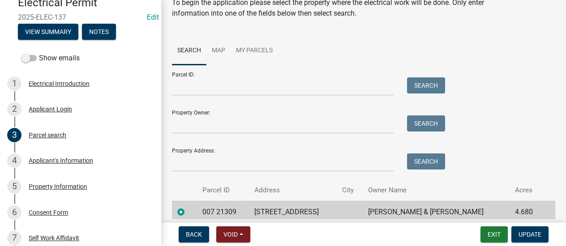
scroll to position [77, 0]
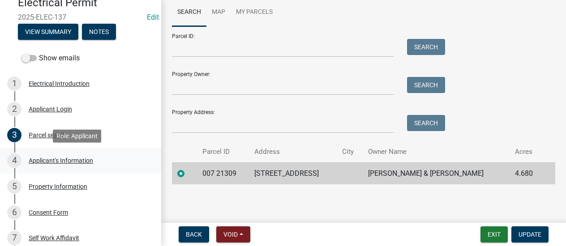
click at [43, 159] on div "Applicant's Information" at bounding box center [61, 161] width 64 height 6
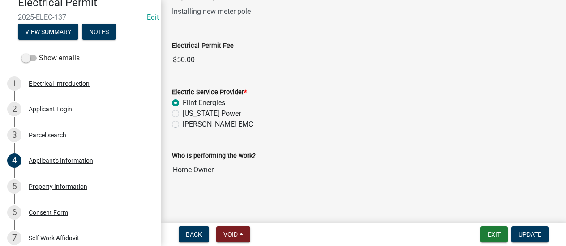
scroll to position [375, 0]
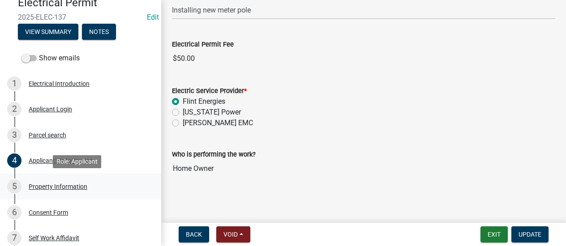
click at [48, 184] on div "Property Information" at bounding box center [58, 187] width 59 height 6
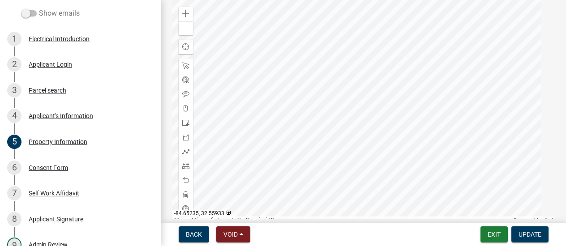
scroll to position [0, 0]
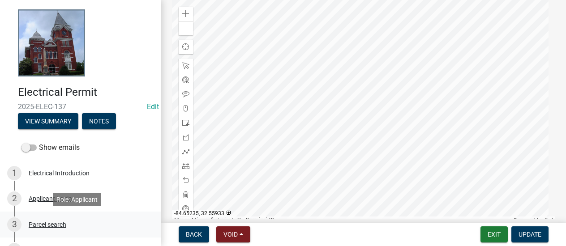
click at [52, 224] on div "Parcel search" at bounding box center [48, 225] width 38 height 6
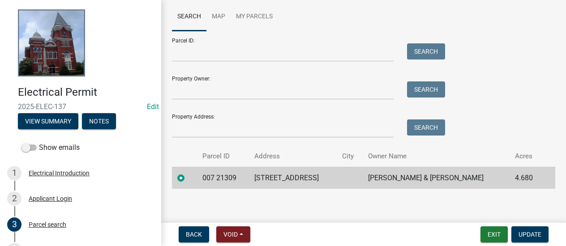
scroll to position [77, 0]
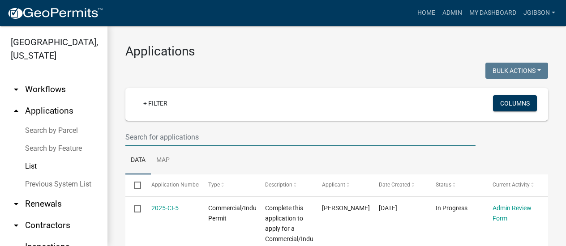
click at [159, 136] on input "text" at bounding box center [300, 137] width 350 height 18
type input "138"
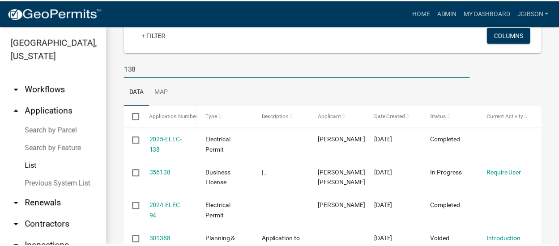
scroll to position [90, 0]
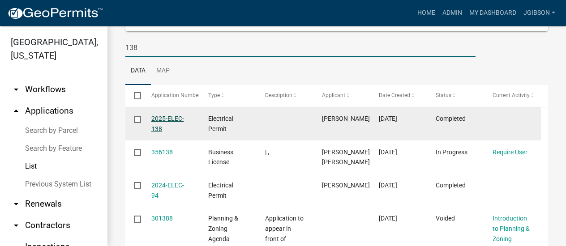
click at [163, 118] on link "2025-ELEC-138" at bounding box center [167, 123] width 33 height 17
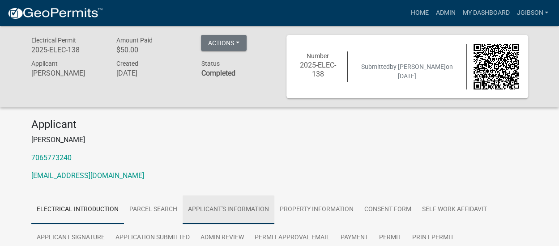
click at [225, 207] on link "Applicant's Information" at bounding box center [229, 210] width 92 height 29
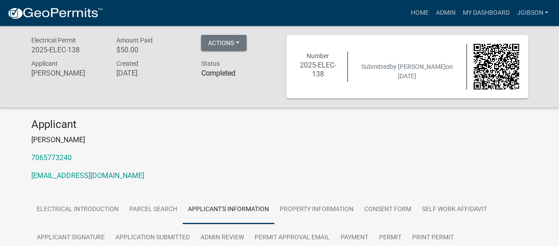
click at [224, 205] on link "Applicant's Information" at bounding box center [229, 210] width 92 height 29
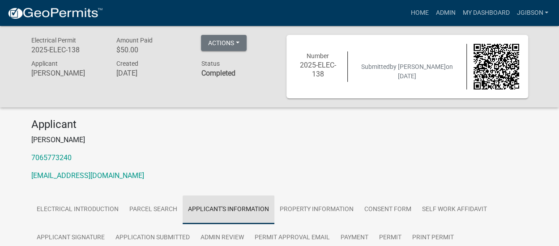
click at [221, 206] on link "Applicant's Information" at bounding box center [229, 210] width 92 height 29
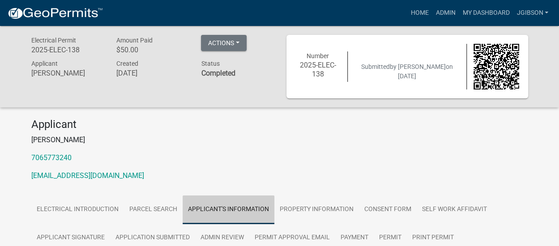
click at [222, 206] on link "Applicant's Information" at bounding box center [229, 210] width 92 height 29
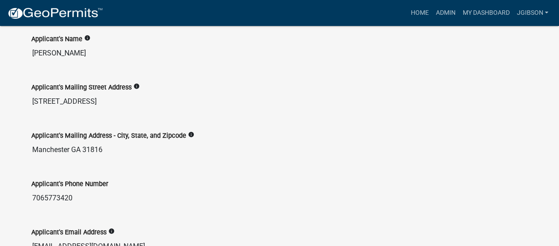
scroll to position [291, 0]
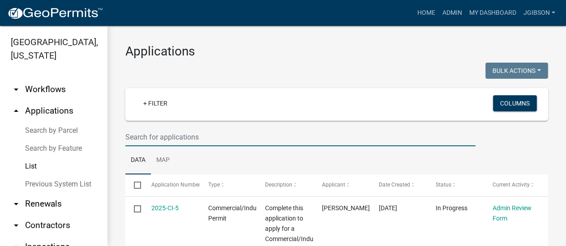
click at [157, 136] on input "text" at bounding box center [300, 137] width 350 height 18
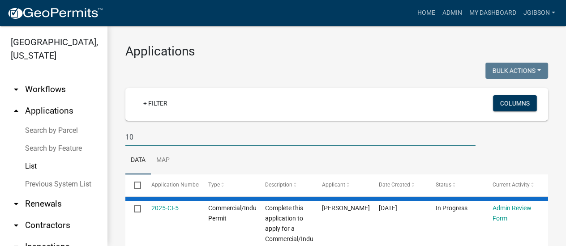
type input "1"
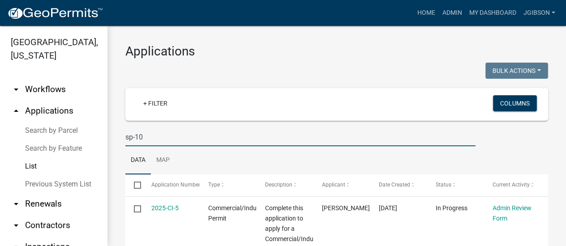
type input "sp-10"
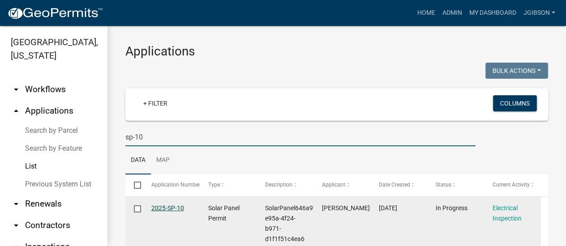
click at [171, 206] on link "2025-SP-10" at bounding box center [167, 208] width 33 height 7
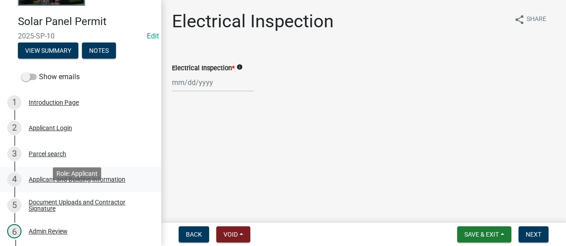
scroll to position [90, 0]
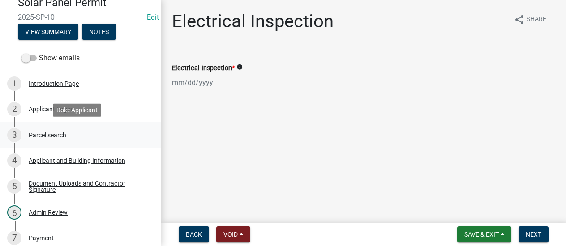
click at [44, 132] on div "Parcel search" at bounding box center [48, 135] width 38 height 6
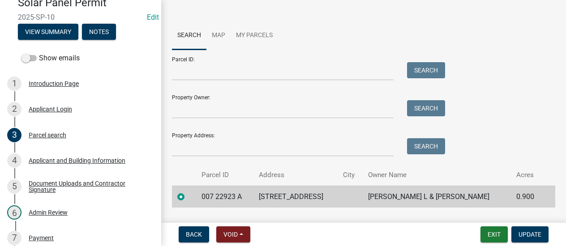
scroll to position [52, 0]
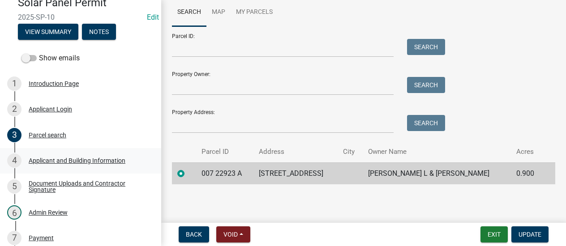
click at [60, 159] on div "Applicant and Building Information" at bounding box center [77, 161] width 97 height 6
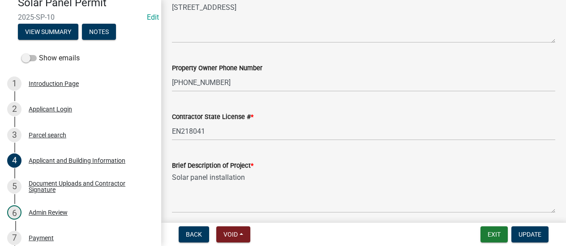
scroll to position [403, 0]
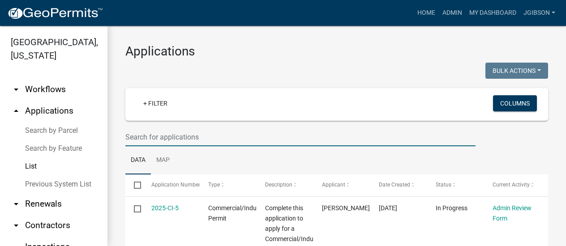
click at [155, 138] on input "text" at bounding box center [300, 137] width 350 height 18
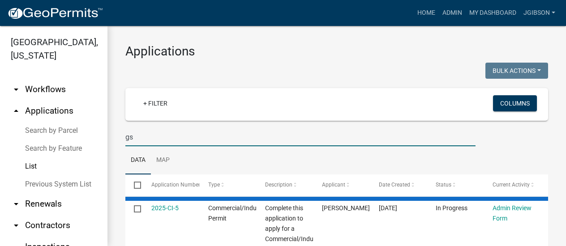
type input "g"
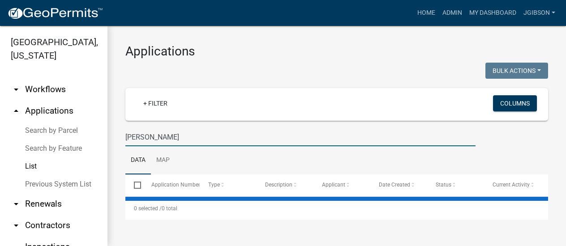
type input "farrar"
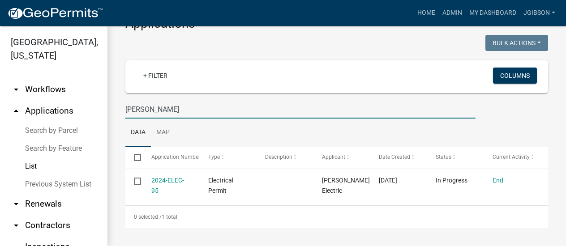
scroll to position [28, 0]
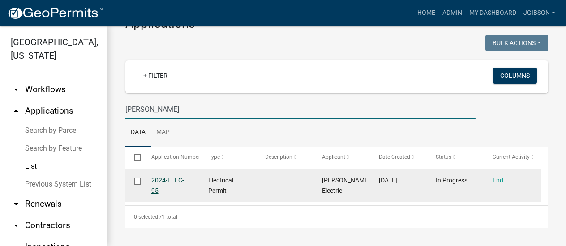
click at [184, 181] on link "2024-ELEC-95" at bounding box center [167, 185] width 33 height 17
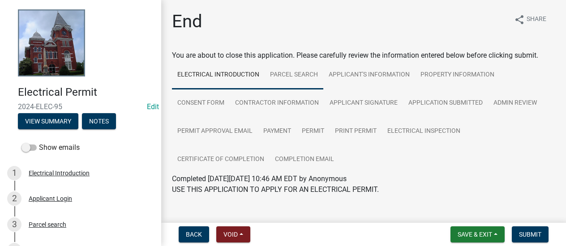
click at [298, 70] on link "Parcel search" at bounding box center [294, 75] width 59 height 29
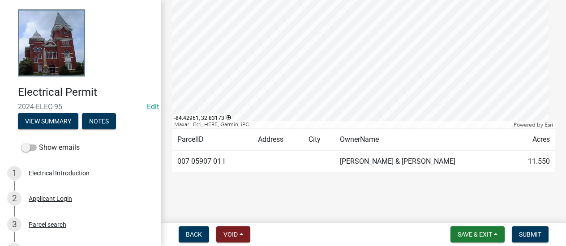
scroll to position [286, 0]
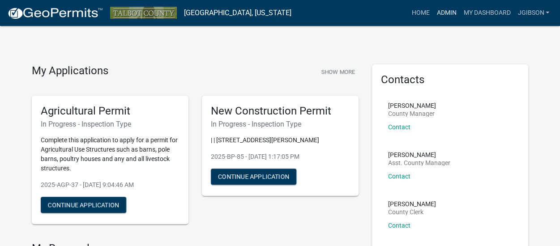
click at [445, 9] on link "Admin" at bounding box center [446, 12] width 27 height 17
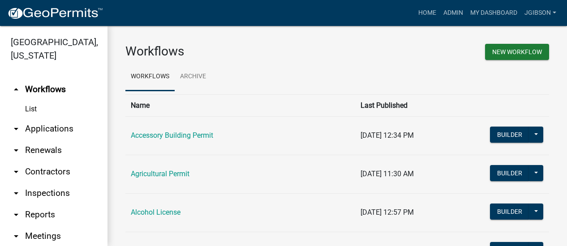
click at [18, 131] on icon "arrow_drop_down" at bounding box center [16, 129] width 11 height 11
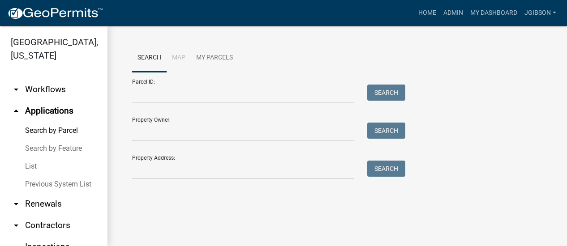
click at [32, 167] on link "List" at bounding box center [53, 167] width 107 height 18
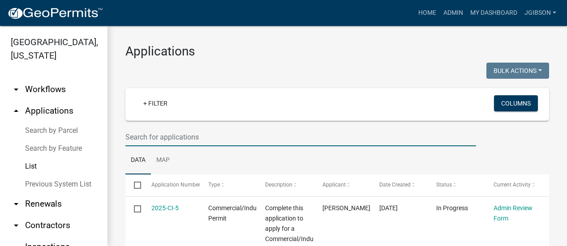
click at [154, 137] on input "text" at bounding box center [300, 137] width 351 height 18
type input "108"
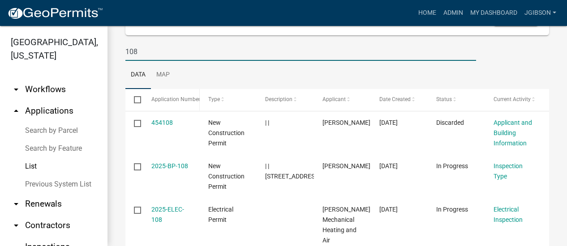
scroll to position [90, 0]
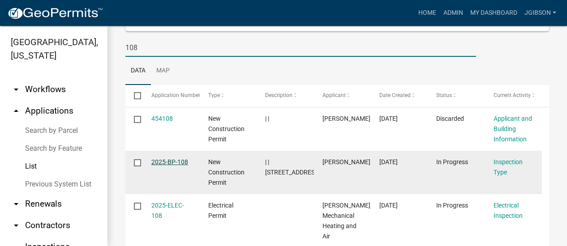
click at [173, 160] on link "2025-BP-108" at bounding box center [169, 162] width 37 height 7
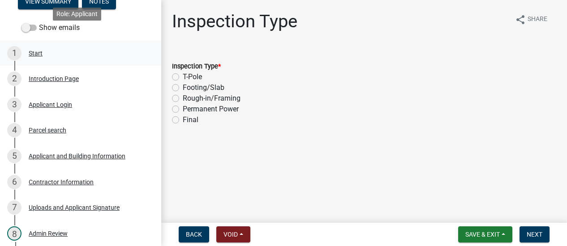
scroll to position [134, 0]
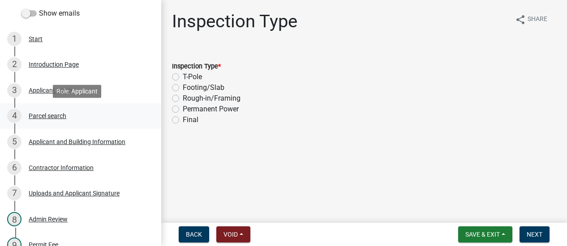
click at [58, 114] on div "Parcel search" at bounding box center [48, 116] width 38 height 6
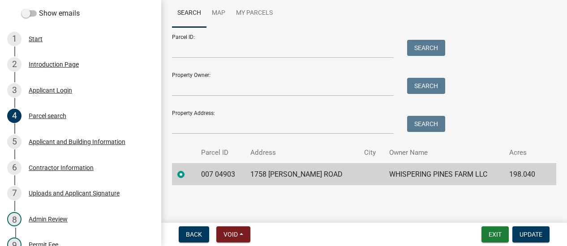
scroll to position [66, 0]
click at [67, 137] on div "5 Applicant and Building Information" at bounding box center [77, 142] width 140 height 14
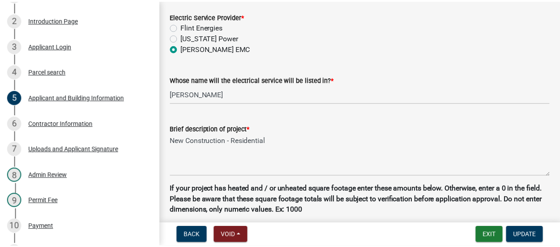
scroll to position [537, 0]
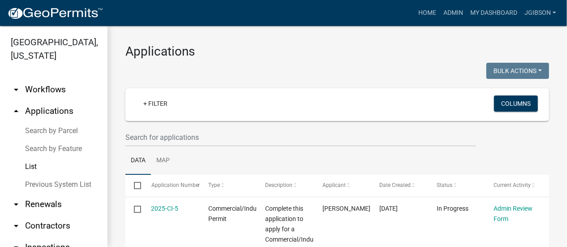
click at [36, 166] on link "List" at bounding box center [53, 167] width 107 height 18
click at [144, 103] on link "+ Filter" at bounding box center [155, 103] width 39 height 16
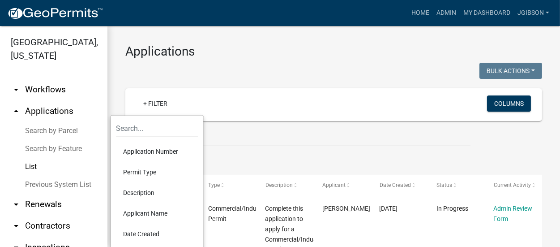
click at [150, 172] on li "Permit Type" at bounding box center [157, 172] width 82 height 21
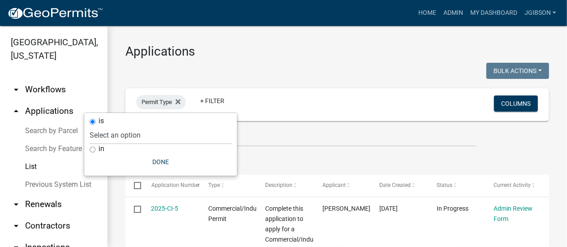
click at [91, 150] on input "in" at bounding box center [93, 149] width 6 height 6
radio input "true"
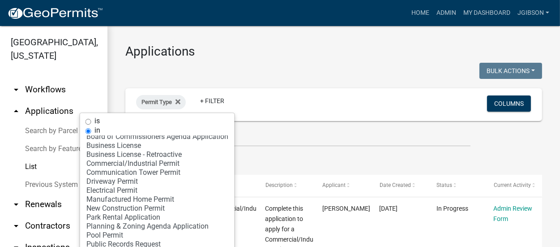
scroll to position [45, 0]
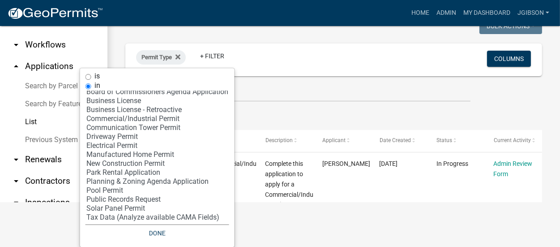
select select "16: '50489f75-cb24-4120-a68a-aa12a920a2e3'"
click at [133, 198] on option "Public Records Request" at bounding box center [158, 199] width 144 height 9
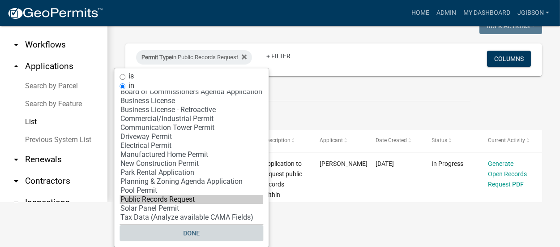
click at [201, 232] on button "Done" at bounding box center [192, 233] width 144 height 16
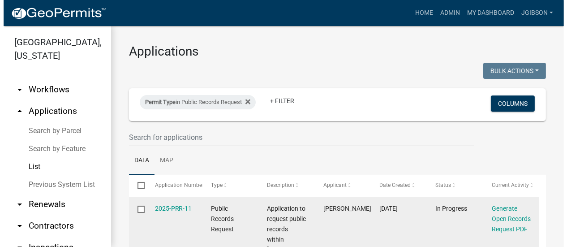
scroll to position [0, 0]
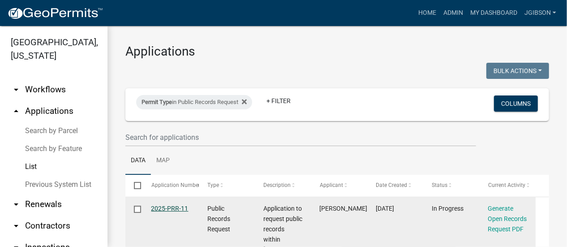
click at [174, 207] on link "2025-PRR-11" at bounding box center [169, 208] width 37 height 7
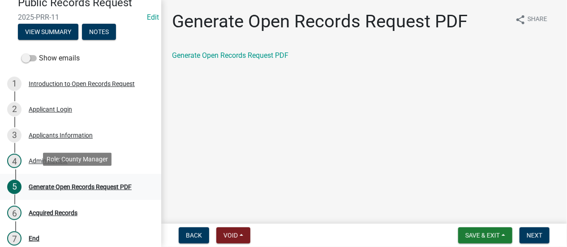
scroll to position [97, 0]
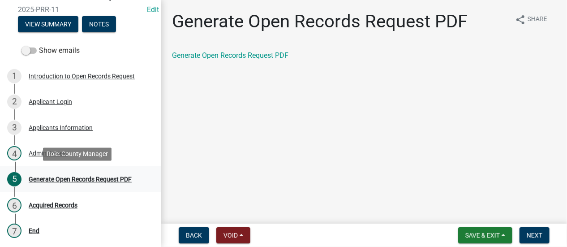
click at [61, 178] on div "Generate Open Records Request PDF" at bounding box center [80, 179] width 103 height 6
click at [539, 237] on span "Next" at bounding box center [535, 235] width 16 height 7
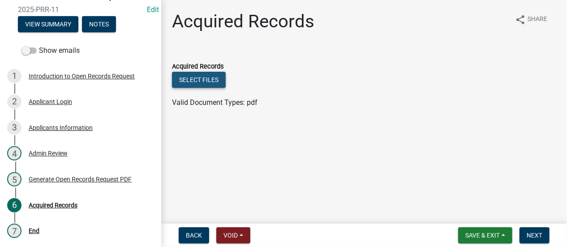
click at [211, 77] on button "Select files" at bounding box center [199, 80] width 54 height 16
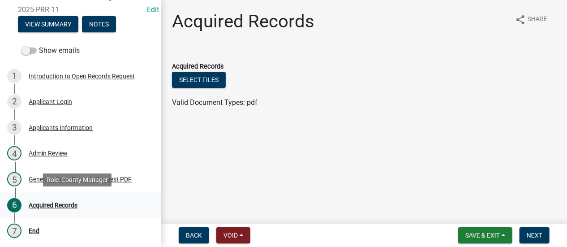
click at [69, 202] on div "Acquired Records" at bounding box center [53, 205] width 49 height 6
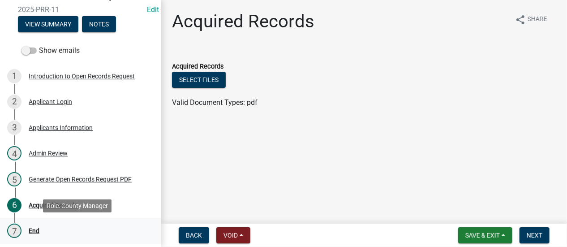
click at [34, 229] on div "End" at bounding box center [34, 231] width 11 height 6
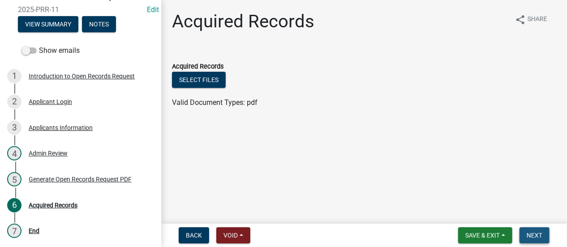
click at [536, 232] on span "Next" at bounding box center [535, 235] width 16 height 7
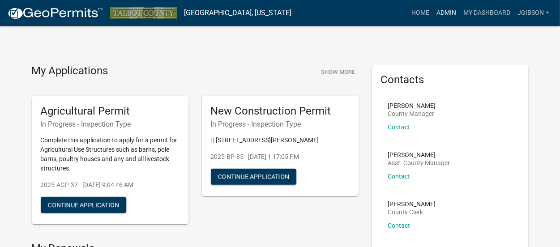
click at [451, 12] on link "Admin" at bounding box center [446, 12] width 27 height 17
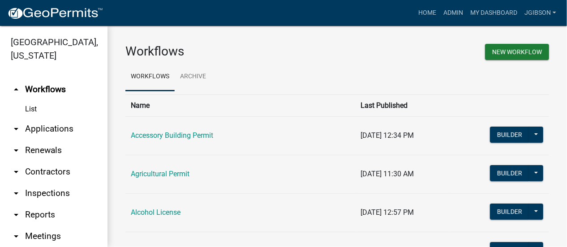
click at [16, 129] on icon "arrow_drop_down" at bounding box center [16, 129] width 11 height 11
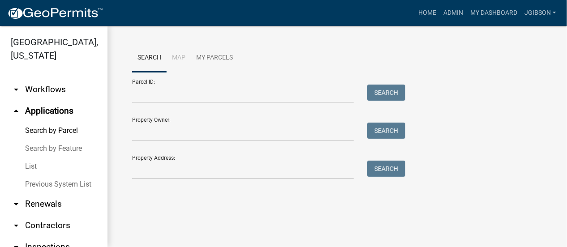
click at [34, 163] on link "List" at bounding box center [53, 167] width 107 height 18
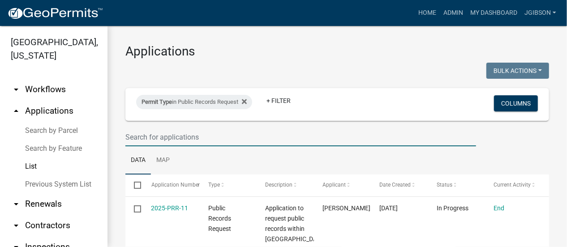
click at [168, 138] on input "text" at bounding box center [300, 137] width 351 height 18
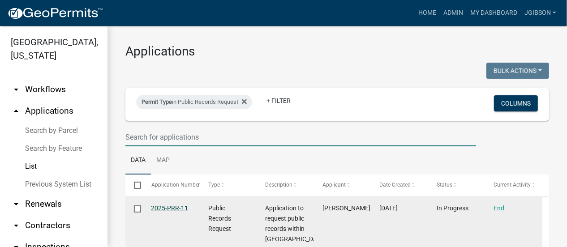
click at [168, 206] on link "2025-PRR-11" at bounding box center [169, 208] width 37 height 7
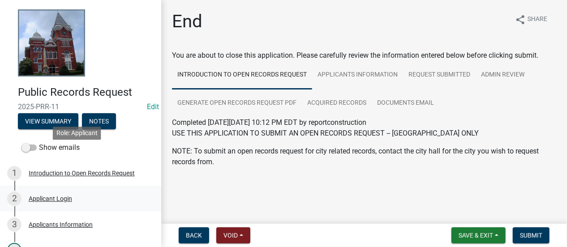
scroll to position [90, 0]
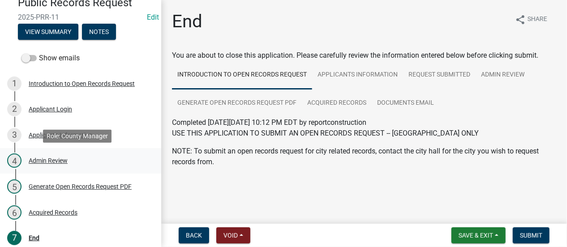
click at [58, 159] on div "Admin Review" at bounding box center [48, 161] width 39 height 6
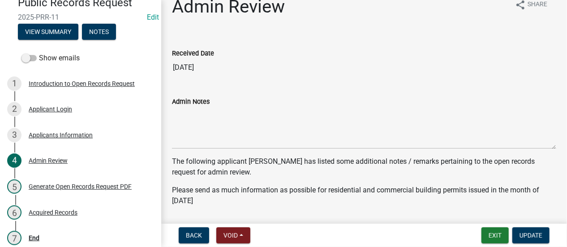
scroll to position [0, 0]
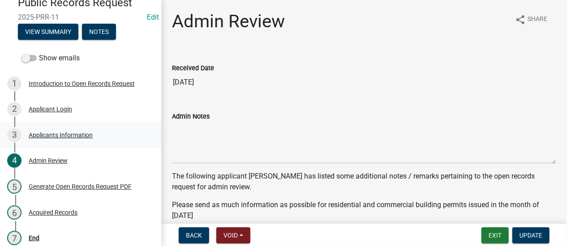
click at [56, 133] on div "Applicants Information" at bounding box center [61, 135] width 64 height 6
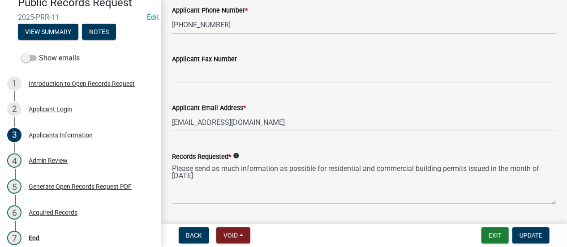
scroll to position [403, 0]
